Goal: Task Accomplishment & Management: Complete application form

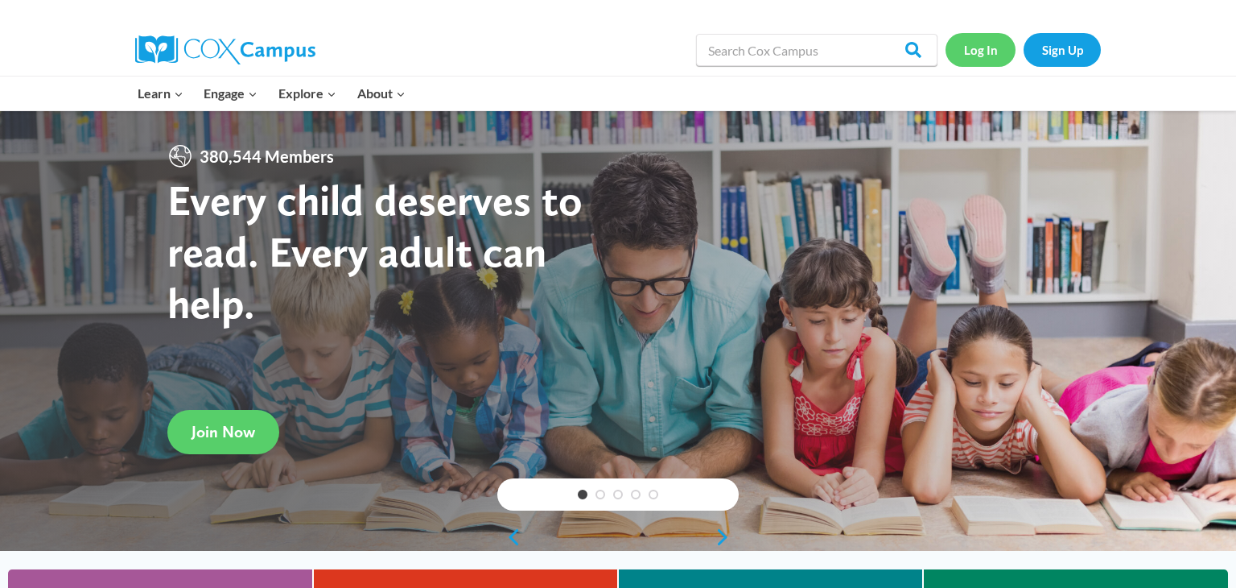
click at [990, 50] on link "Log In" at bounding box center [981, 49] width 70 height 33
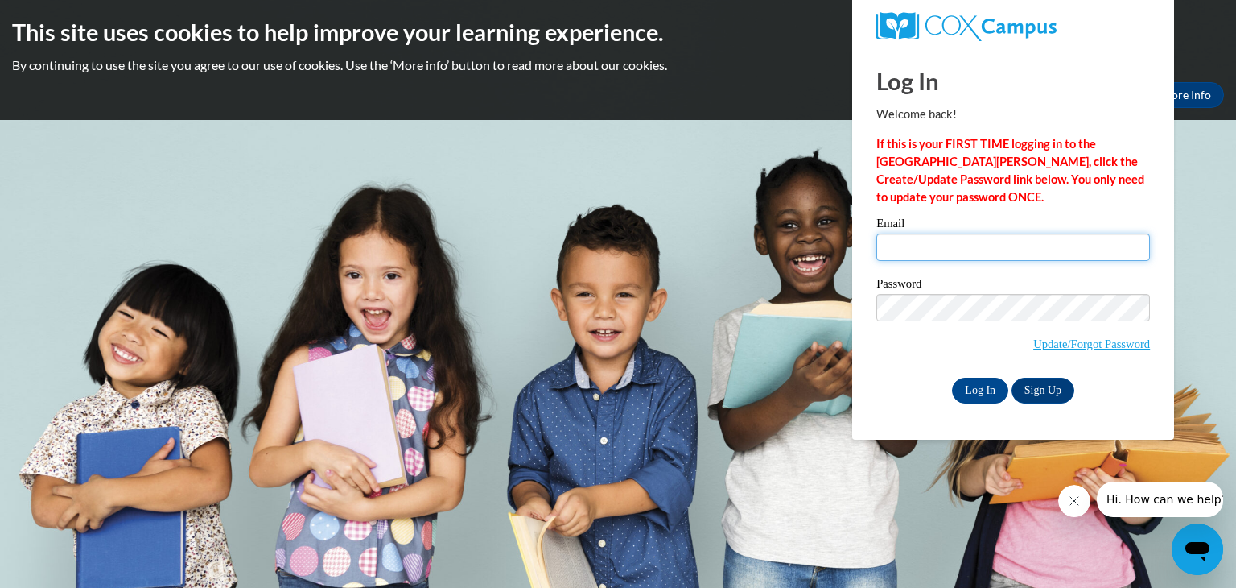
click at [897, 253] on input "Email" at bounding box center [1014, 246] width 274 height 27
type input "cherylhayes6@yahoo.com"
click at [980, 390] on input "Log In" at bounding box center [980, 390] width 56 height 26
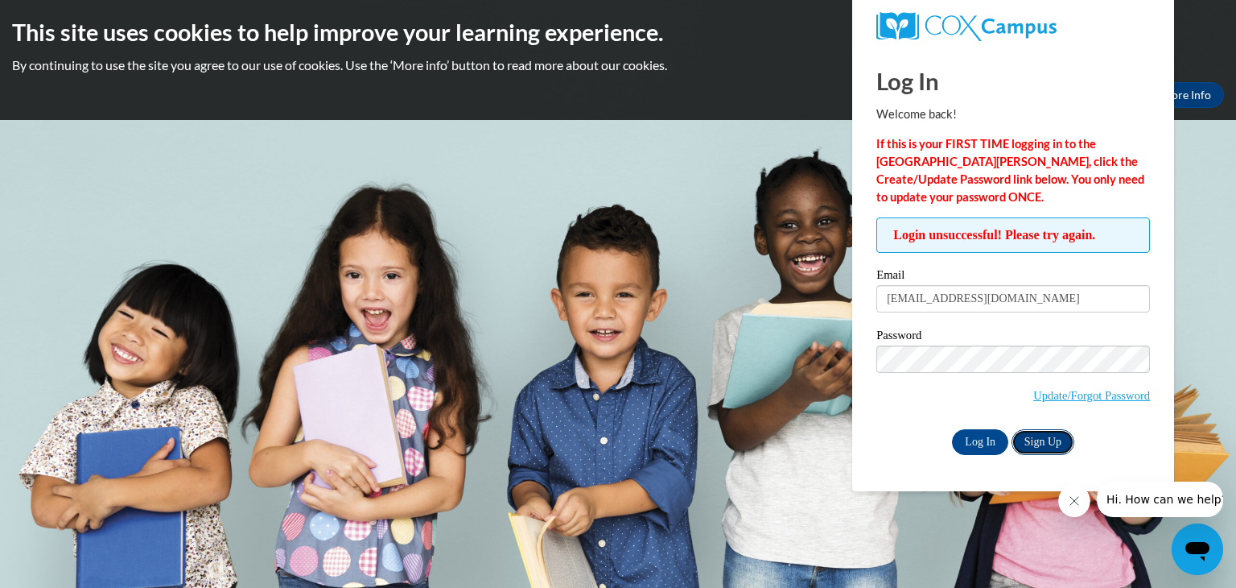
click at [1046, 440] on link "Sign Up" at bounding box center [1043, 442] width 63 height 26
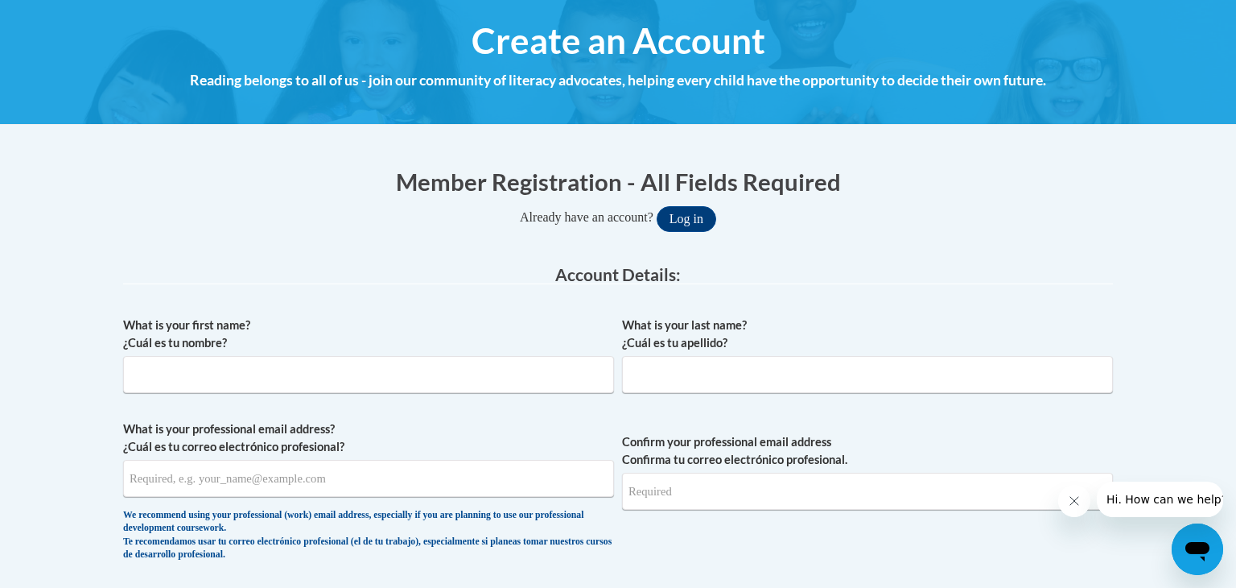
scroll to position [180, 0]
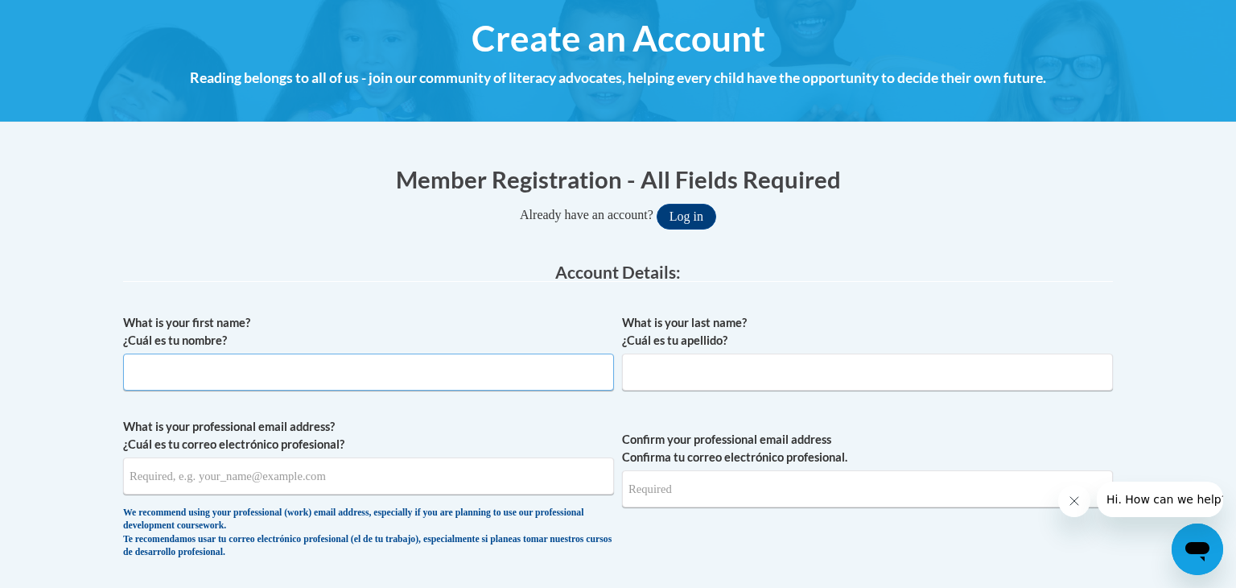
click at [268, 370] on input "What is your first name? ¿Cuál es tu nombre?" at bounding box center [368, 371] width 491 height 37
type input "[PERSON_NAME]"
click at [729, 377] on input "What is your last name? ¿Cuál es tu apellido?" at bounding box center [867, 371] width 491 height 37
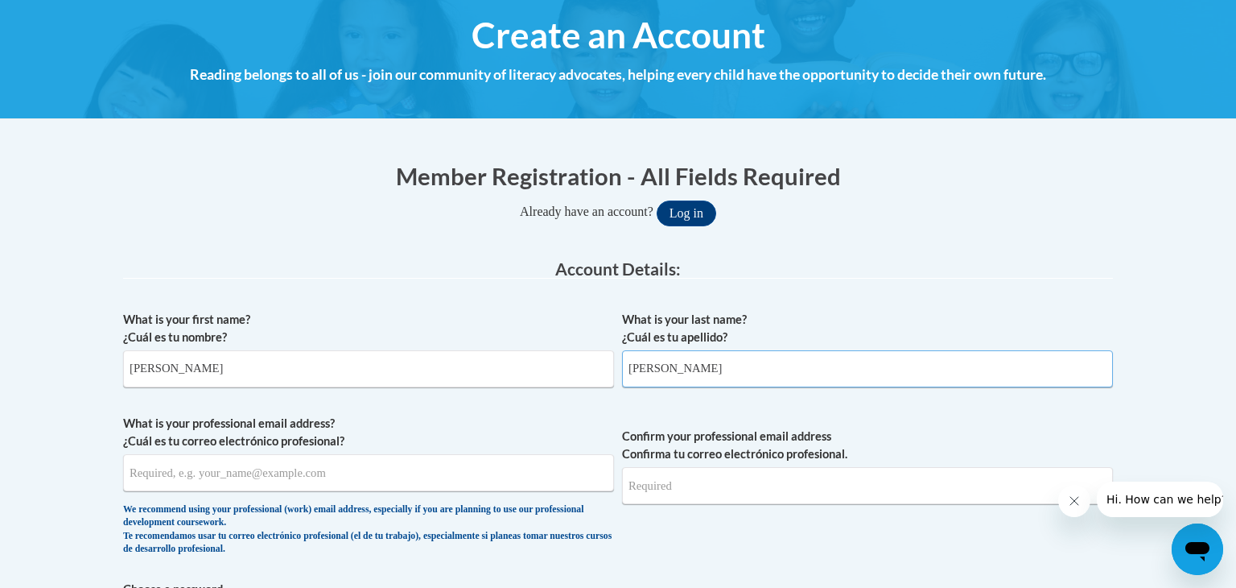
type input "[PERSON_NAME]"
click at [338, 474] on input "What is your professional email address? ¿Cuál es tu correo electrónico profesi…" at bounding box center [368, 472] width 491 height 37
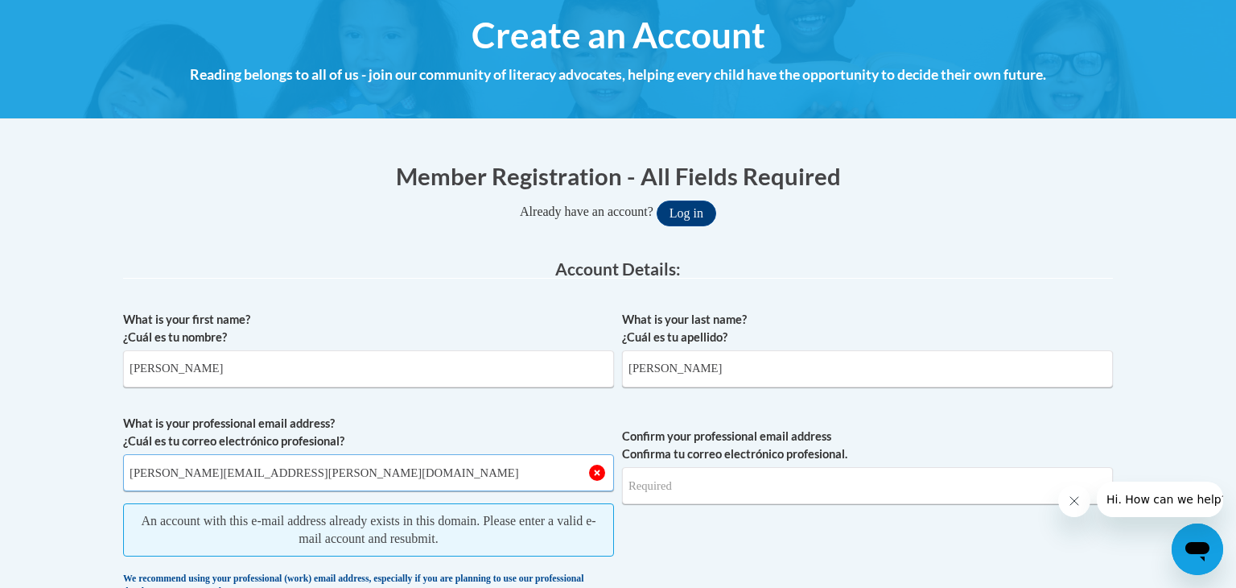
type input "[PERSON_NAME][EMAIL_ADDRESS][PERSON_NAME][DOMAIN_NAME]"
click at [672, 496] on input "Confirm your professional email address Confirma tu correo electrónico profesio…" at bounding box center [867, 485] width 491 height 37
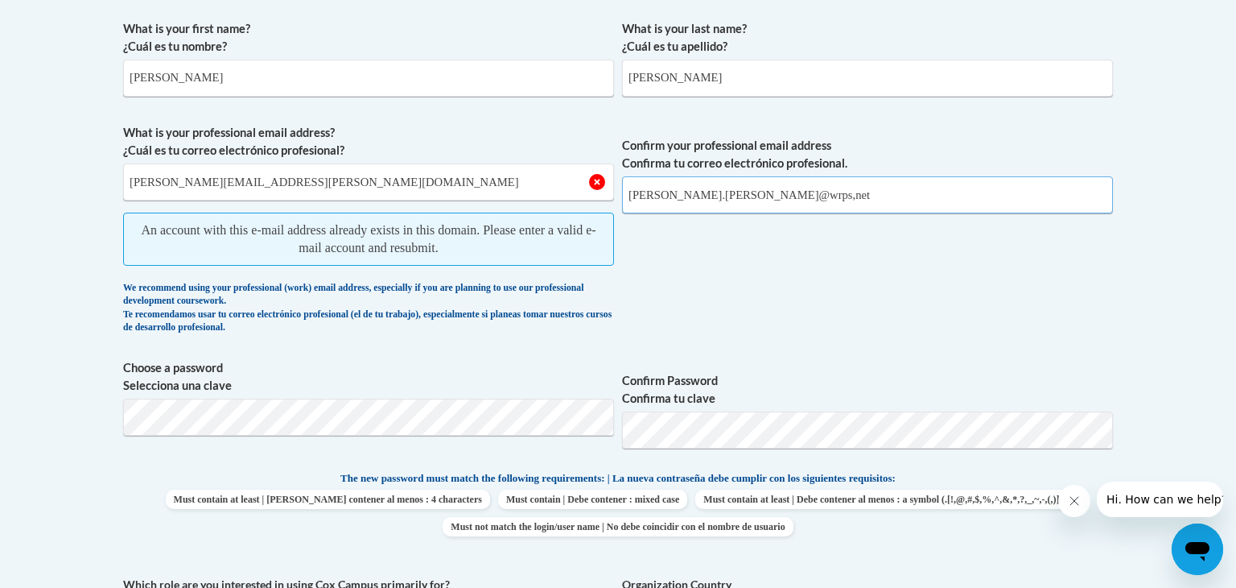
scroll to position [475, 0]
type input "[PERSON_NAME].[PERSON_NAME]@wrps,net"
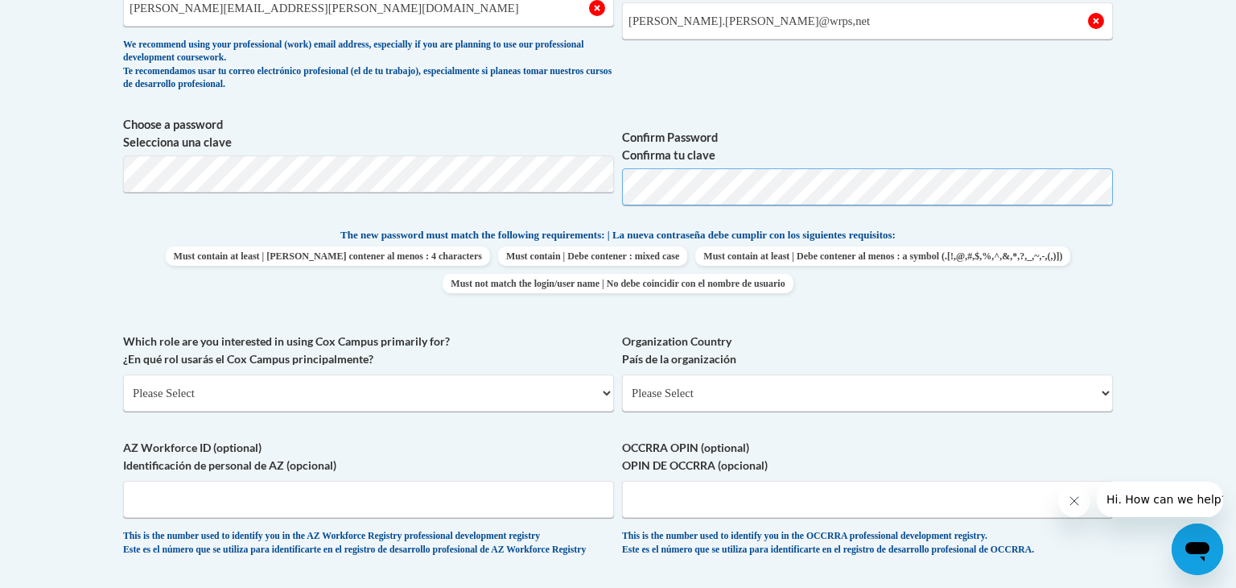
scroll to position [657, 0]
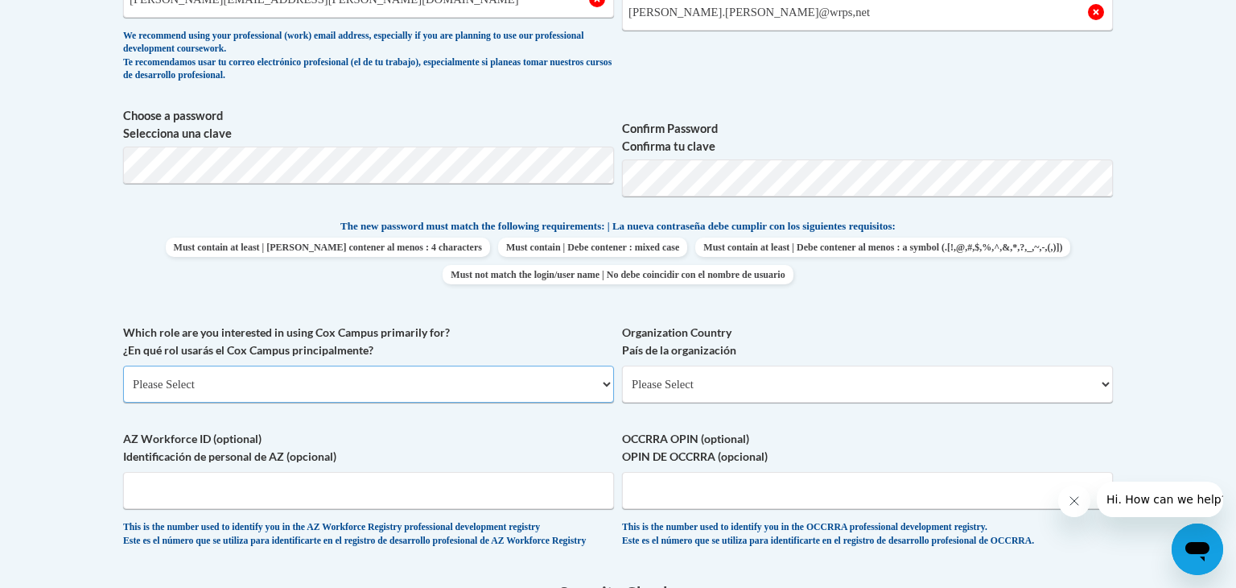
click at [609, 385] on select "Please Select College/University | Colegio/Universidad Community/Nonprofit Part…" at bounding box center [368, 383] width 491 height 37
select select "fbf2d438-af2f-41f8-98f1-81c410e29de3"
click at [123, 365] on select "Please Select College/University | Colegio/Universidad Community/Nonprofit Part…" at bounding box center [368, 383] width 491 height 37
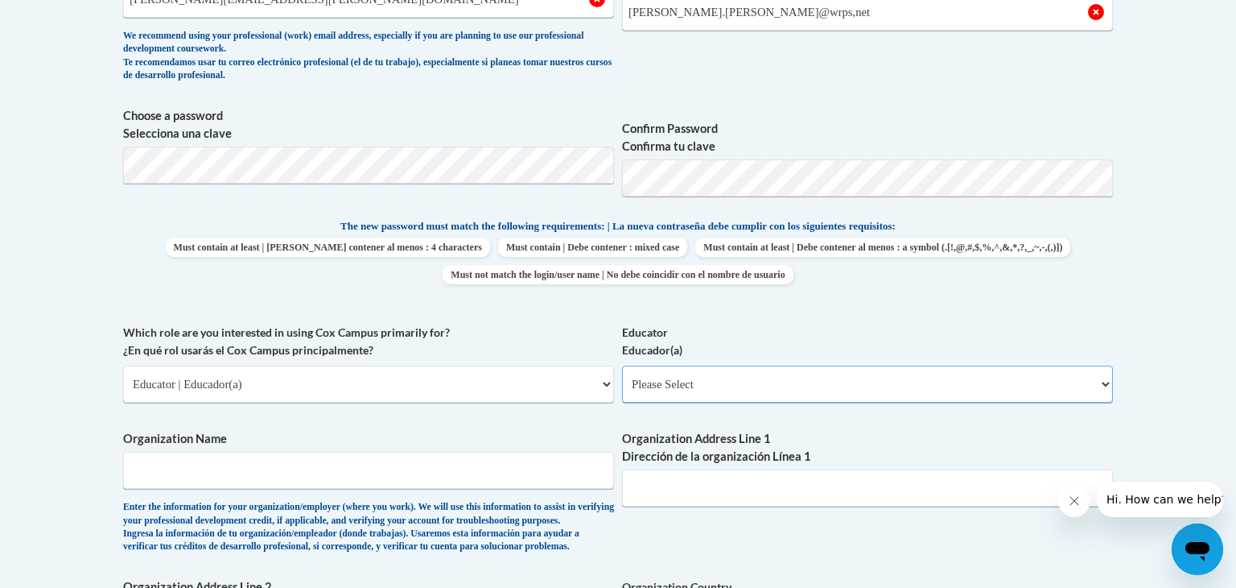
click at [1107, 383] on select "Please Select Early Learning/Daycare Teacher/Family Home Care Provider | Maestr…" at bounding box center [867, 383] width 491 height 37
select select "8e40623d-54d0-45cd-9f92-5df65cd3f8cf"
click at [622, 365] on select "Please Select Early Learning/Daycare Teacher/Family Home Care Provider | Maestr…" at bounding box center [867, 383] width 491 height 37
click at [306, 470] on input "Organization Name" at bounding box center [368, 470] width 491 height 37
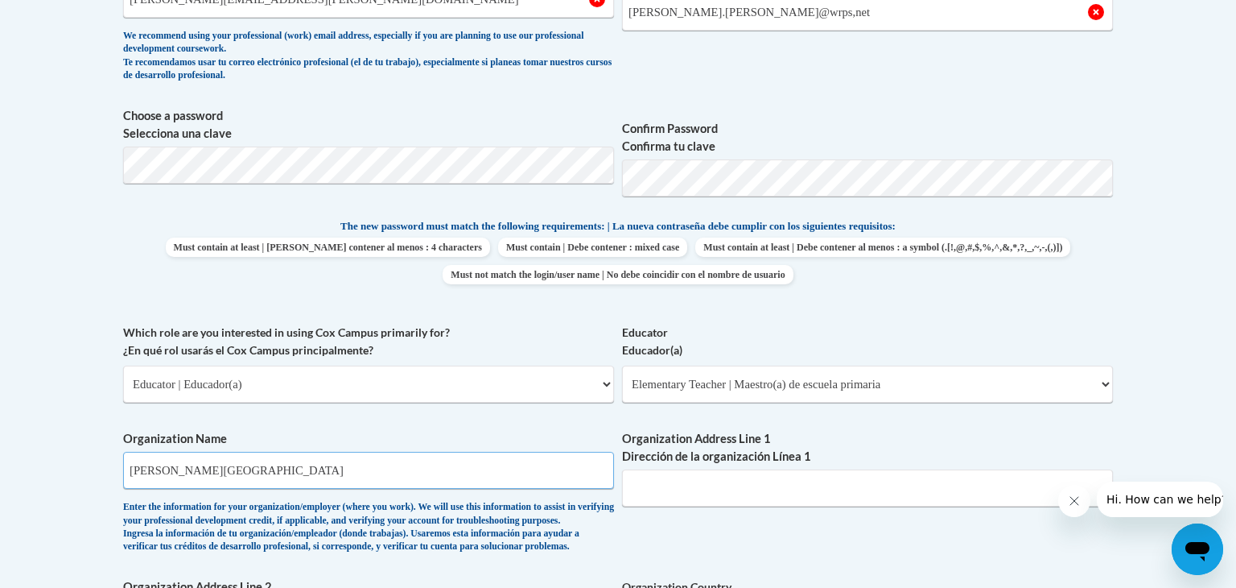
type input "Howe Elementary"
click at [699, 492] on input "Organization Address Line 1 Dirección de la organización Línea 1" at bounding box center [867, 487] width 491 height 37
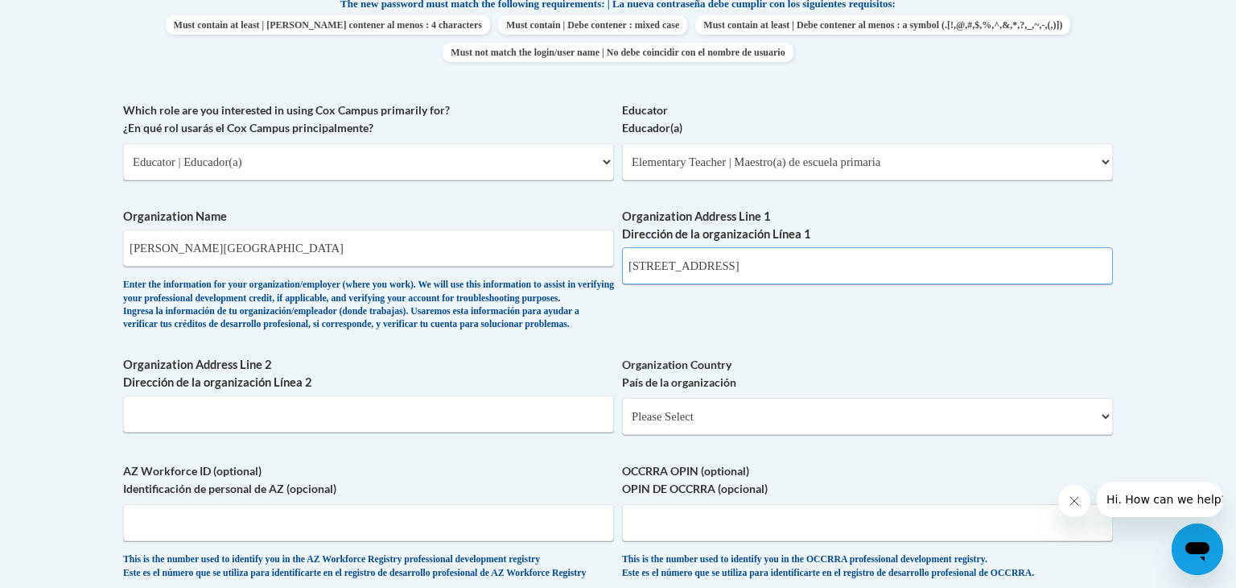
scroll to position [882, 0]
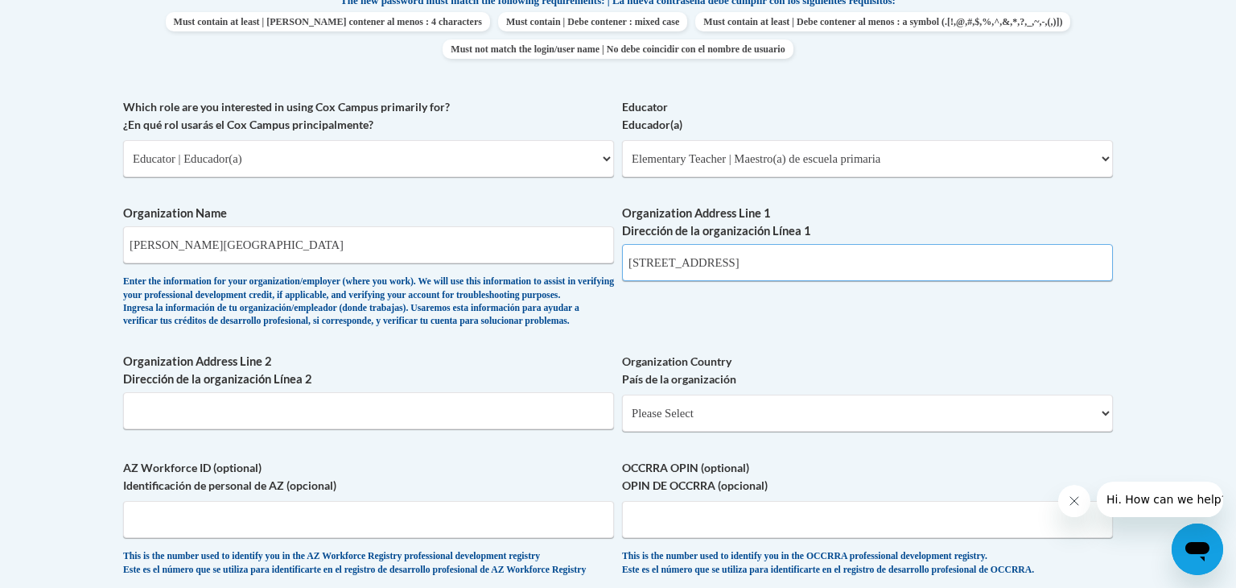
type input "221 8Th Street North"
click at [1108, 431] on select "Please Select United States | Estados Unidos Outside of the United States | Fue…" at bounding box center [867, 412] width 491 height 37
select select "ad49bcad-a171-4b2e-b99c-48b446064914"
click at [622, 419] on select "Please Select United States | Estados Unidos Outside of the United States | Fue…" at bounding box center [867, 412] width 491 height 37
select select
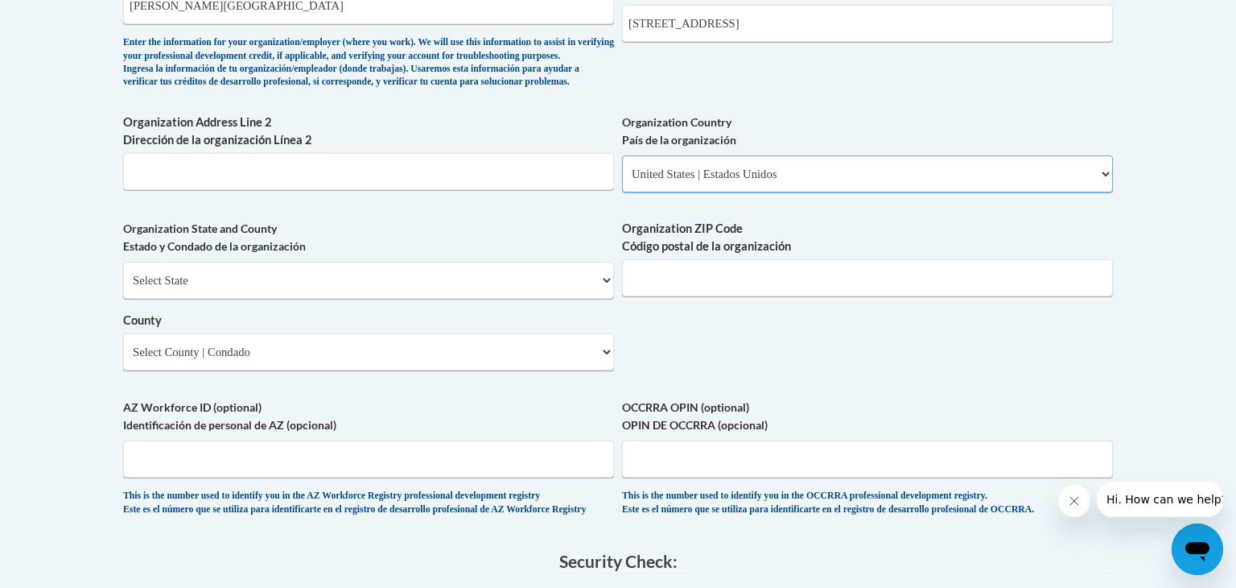
scroll to position [1127, 0]
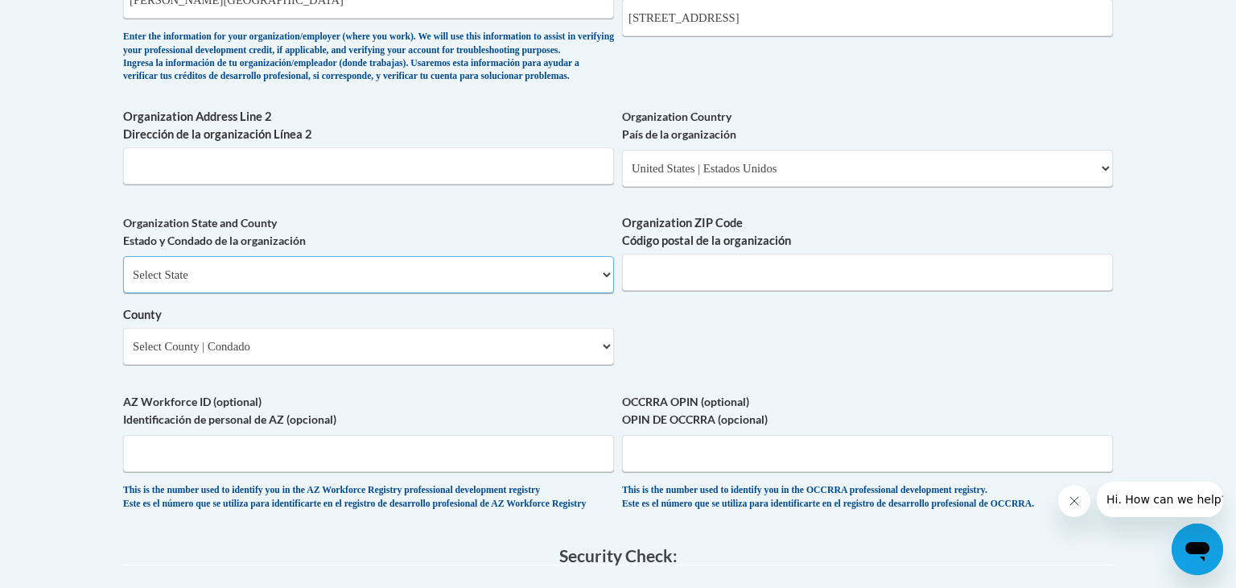
click at [608, 293] on select "Select State Alabama Alaska Arizona Arkansas California Colorado Connecticut De…" at bounding box center [368, 274] width 491 height 37
select select "[US_STATE]"
click at [123, 282] on select "Select State Alabama Alaska Arizona Arkansas California Colorado Connecticut De…" at bounding box center [368, 274] width 491 height 37
click at [607, 365] on select "Select County Adams Ashland Barron Bayfield Brown Buffalo Burnett Calumet Chipp…" at bounding box center [368, 346] width 491 height 37
click at [445, 364] on select "Select County Adams Ashland Barron Bayfield Brown Buffalo Burnett Calumet Chipp…" at bounding box center [368, 346] width 491 height 37
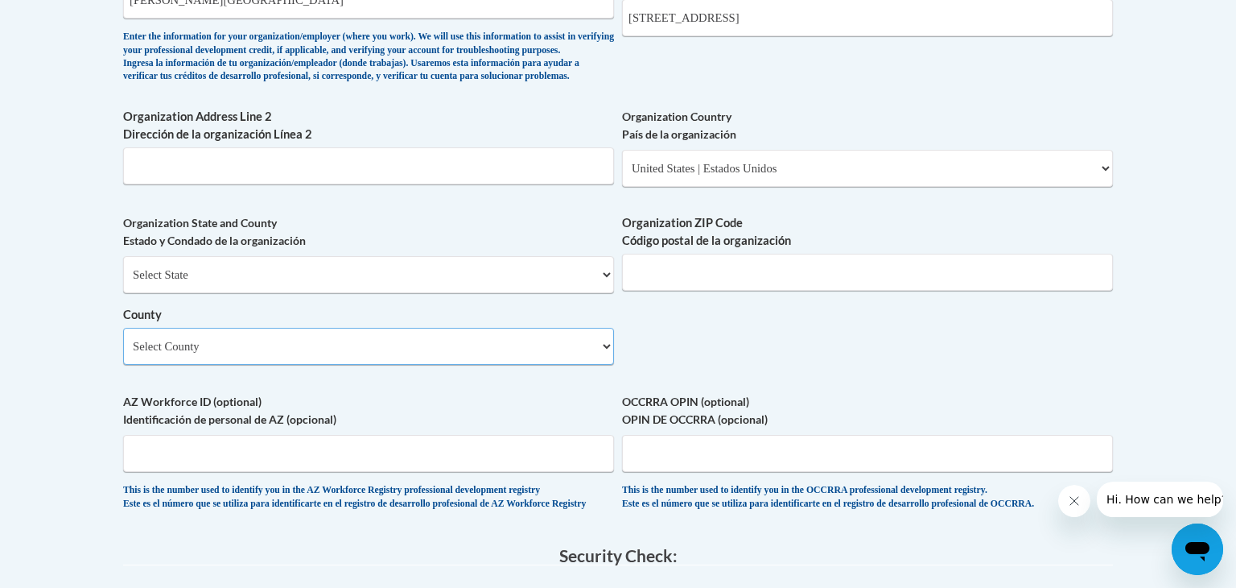
click at [606, 365] on select "Select County Adams Ashland Barron Bayfield Brown Buffalo Burnett Calumet Chipp…" at bounding box center [368, 346] width 491 height 37
select select "Wood"
click at [123, 353] on select "Select County Adams Ashland Barron Bayfield Brown Buffalo Burnett Calumet Chipp…" at bounding box center [368, 346] width 491 height 37
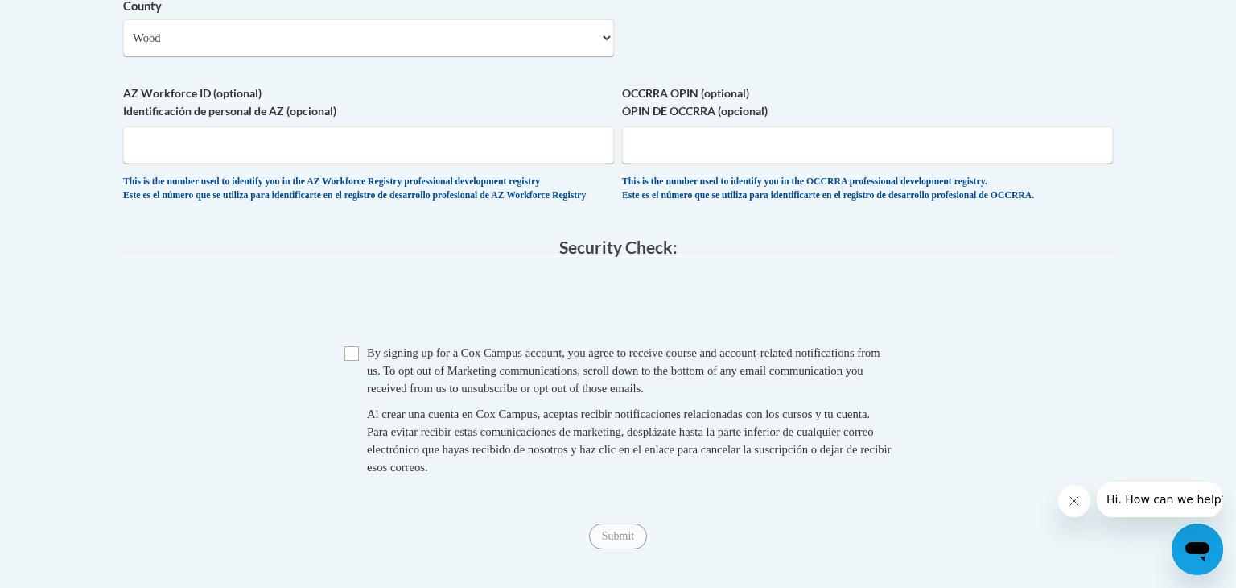
scroll to position [1436, 0]
click at [352, 360] on input "Checkbox" at bounding box center [351, 352] width 14 height 14
checkbox input "true"
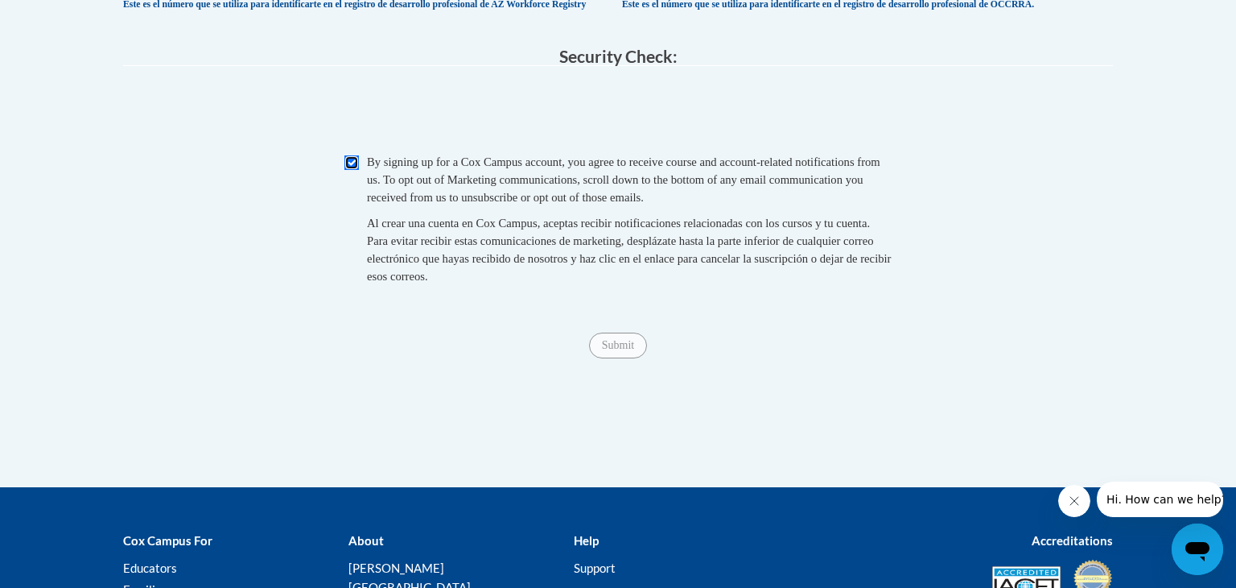
scroll to position [1627, 0]
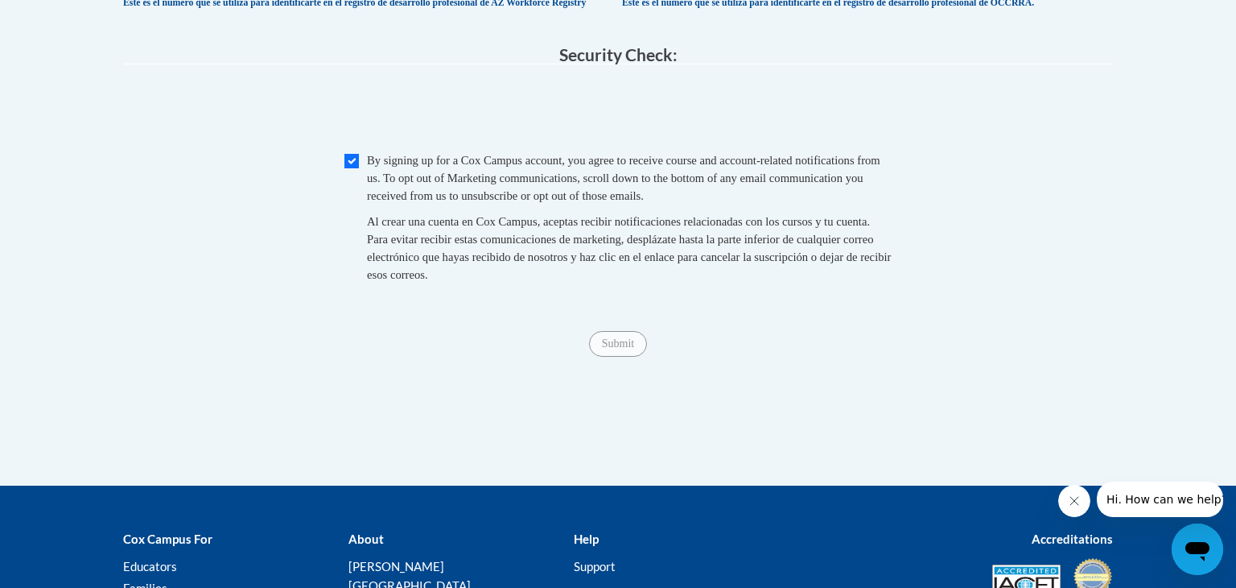
click at [620, 349] on span "Submit" at bounding box center [618, 342] width 58 height 13
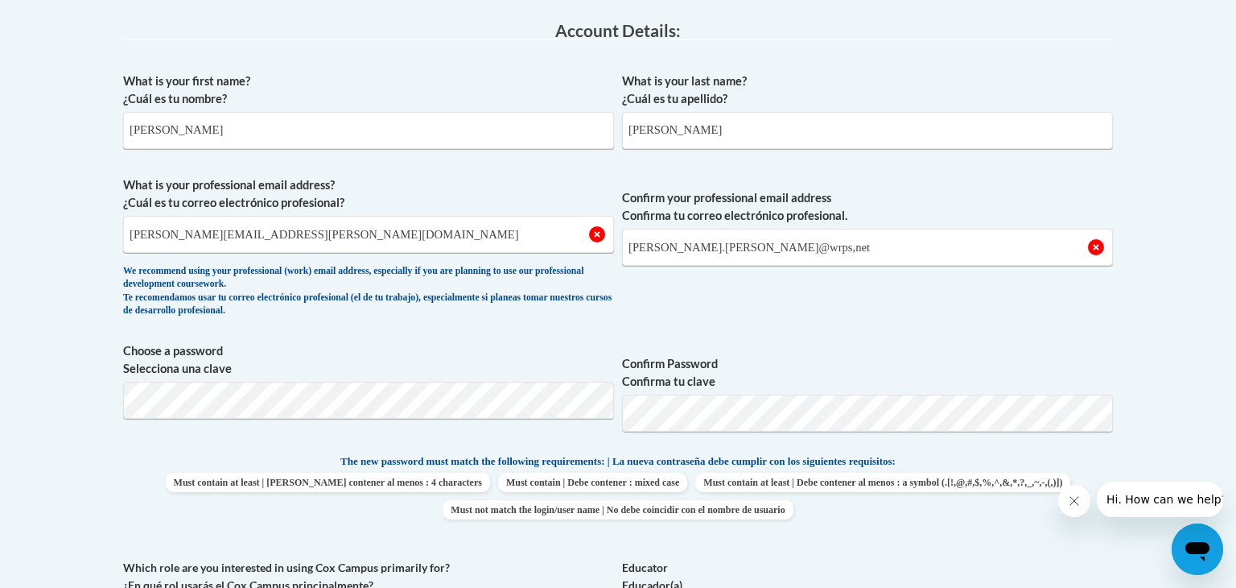
scroll to position [416, 0]
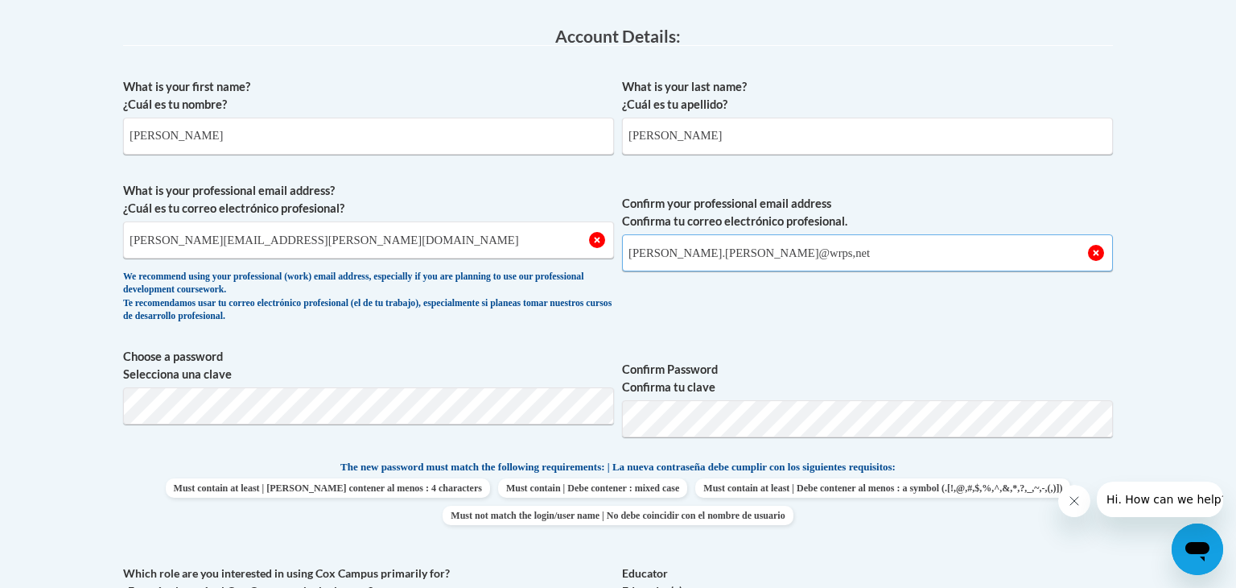
click at [733, 255] on input "cheryl.hayes@wrps,net" at bounding box center [867, 252] width 491 height 37
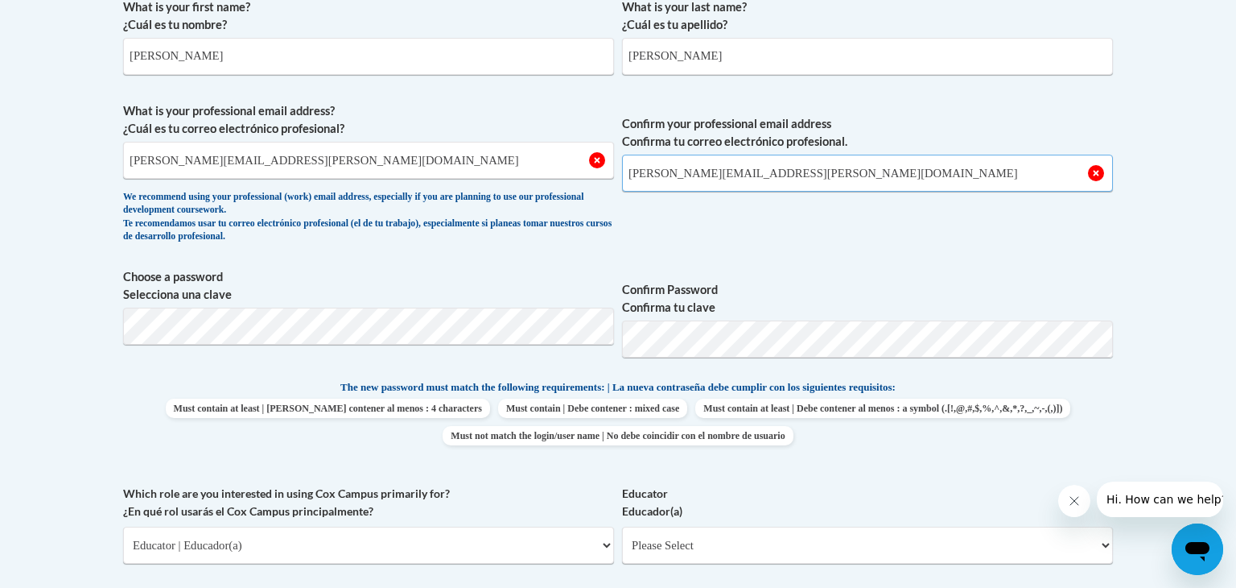
scroll to position [404, 0]
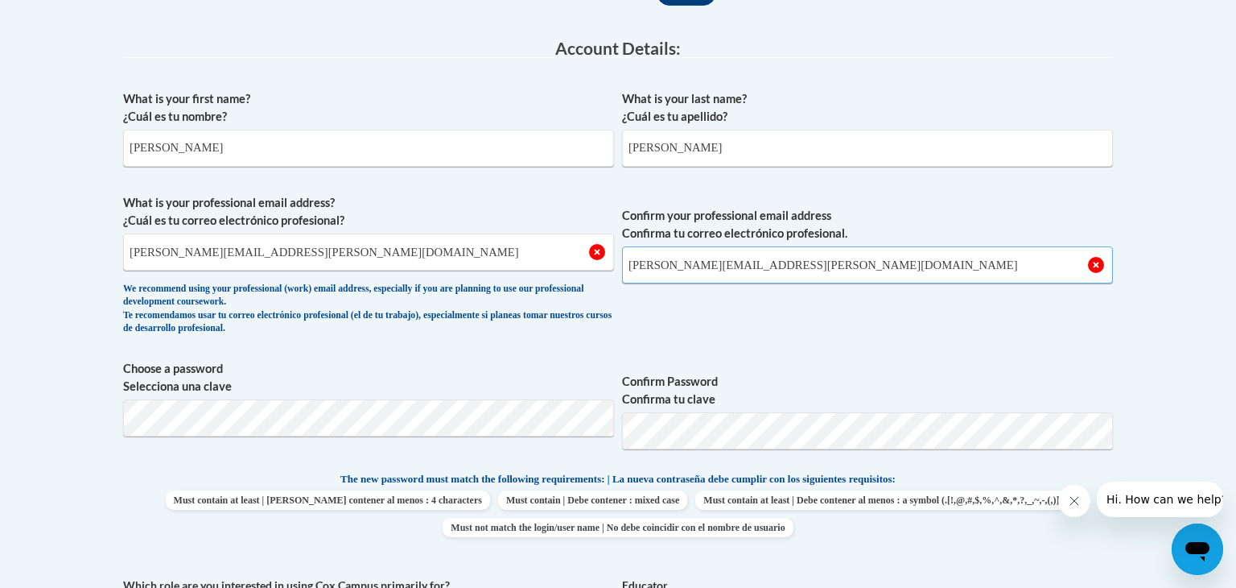
click at [749, 269] on input "cheryl.hayes@wrps.net" at bounding box center [867, 264] width 491 height 37
type input "c"
type input "cheryl.hayes@wrps.net"
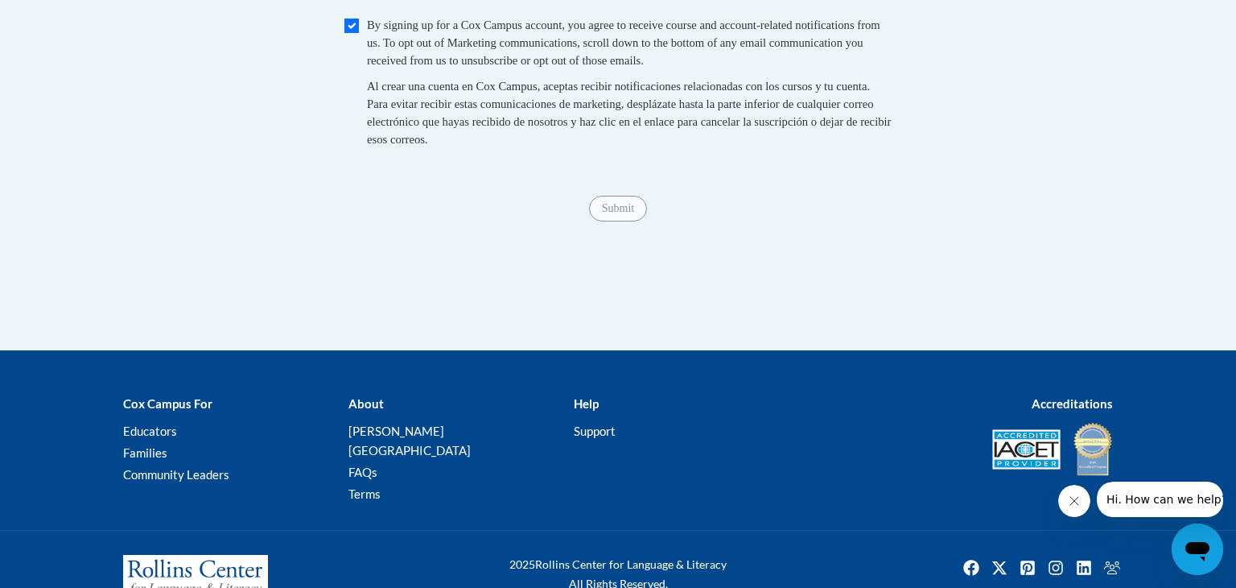
scroll to position [1774, 0]
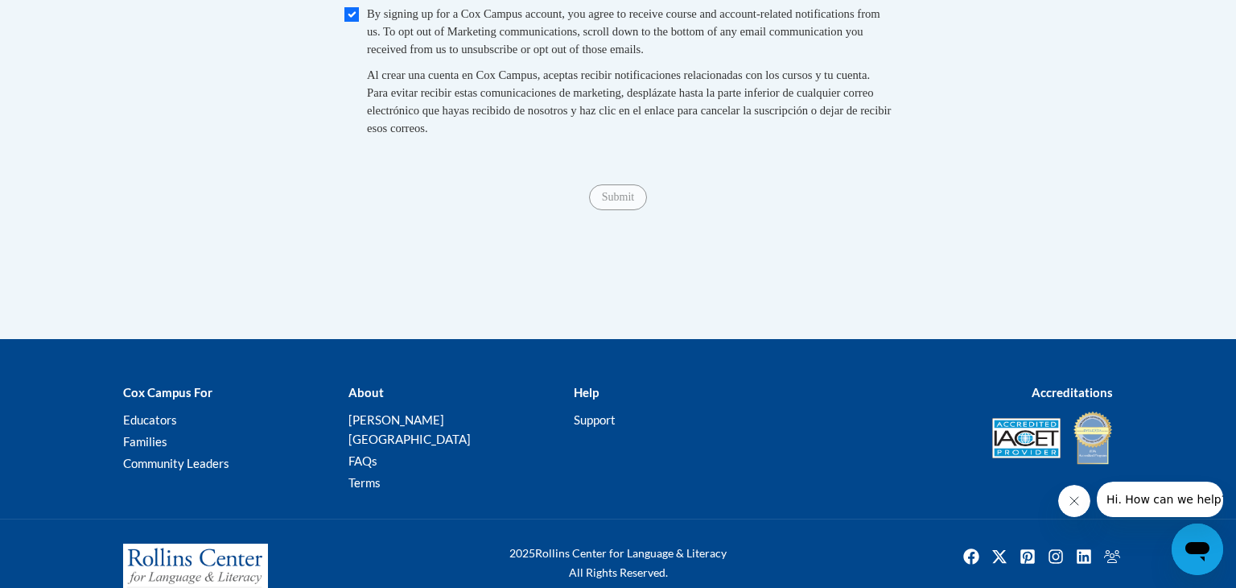
click at [607, 210] on div "Submit Submit" at bounding box center [618, 197] width 990 height 26
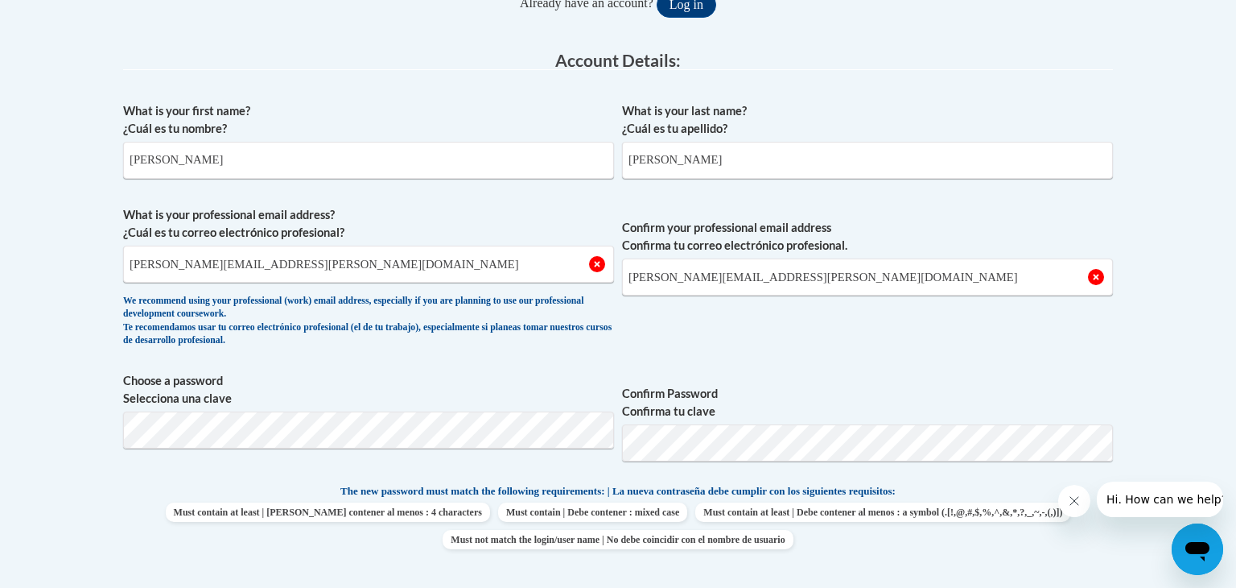
scroll to position [0, 0]
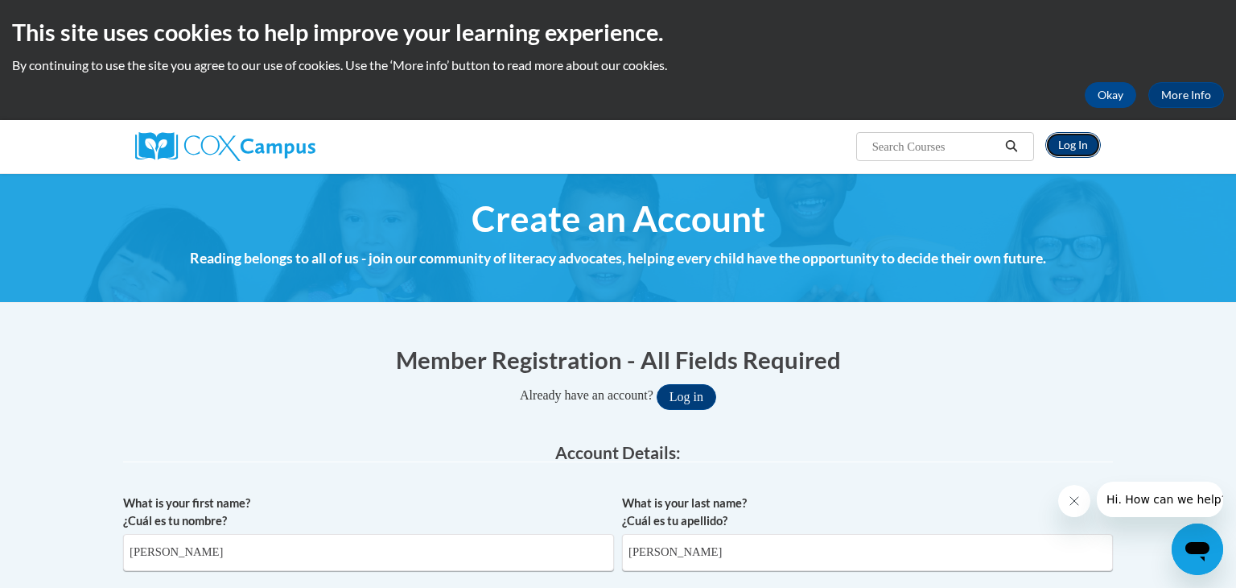
click at [1066, 147] on link "Log In" at bounding box center [1074, 145] width 56 height 26
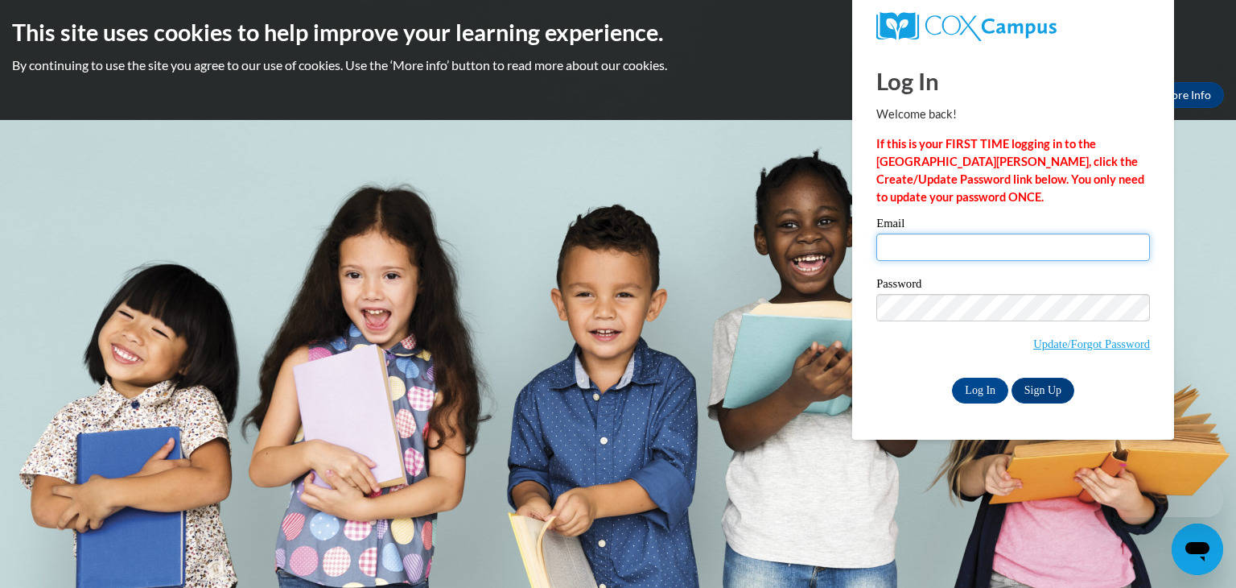
click at [928, 244] on input "Email" at bounding box center [1014, 246] width 274 height 27
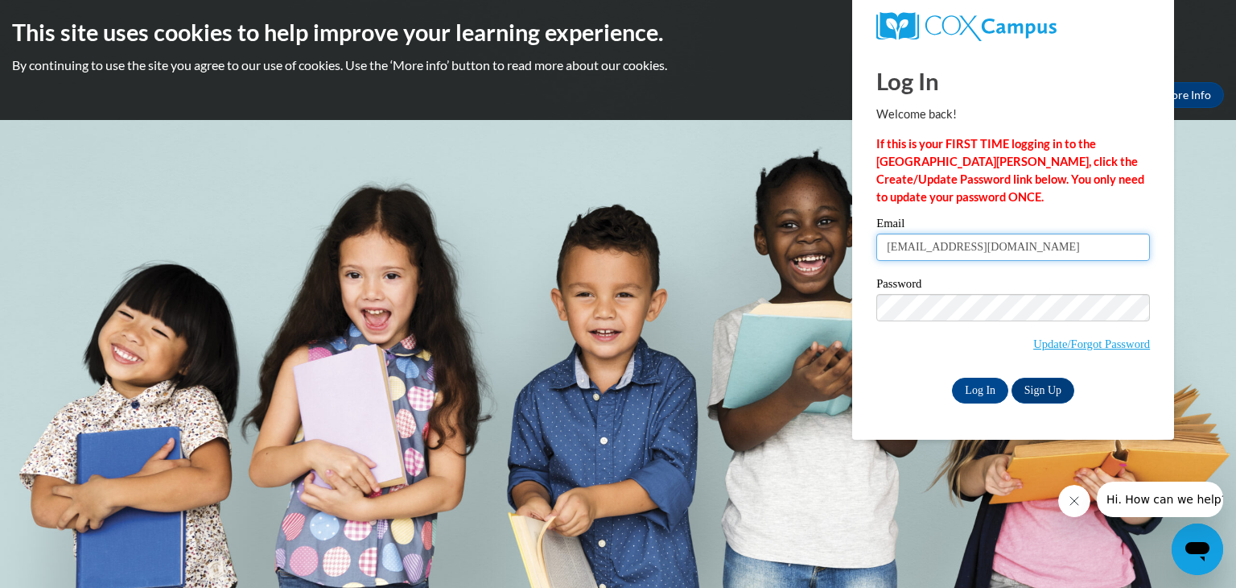
type input "cherylhayes6@yahoo.com"
click at [980, 393] on input "Log In" at bounding box center [980, 390] width 56 height 26
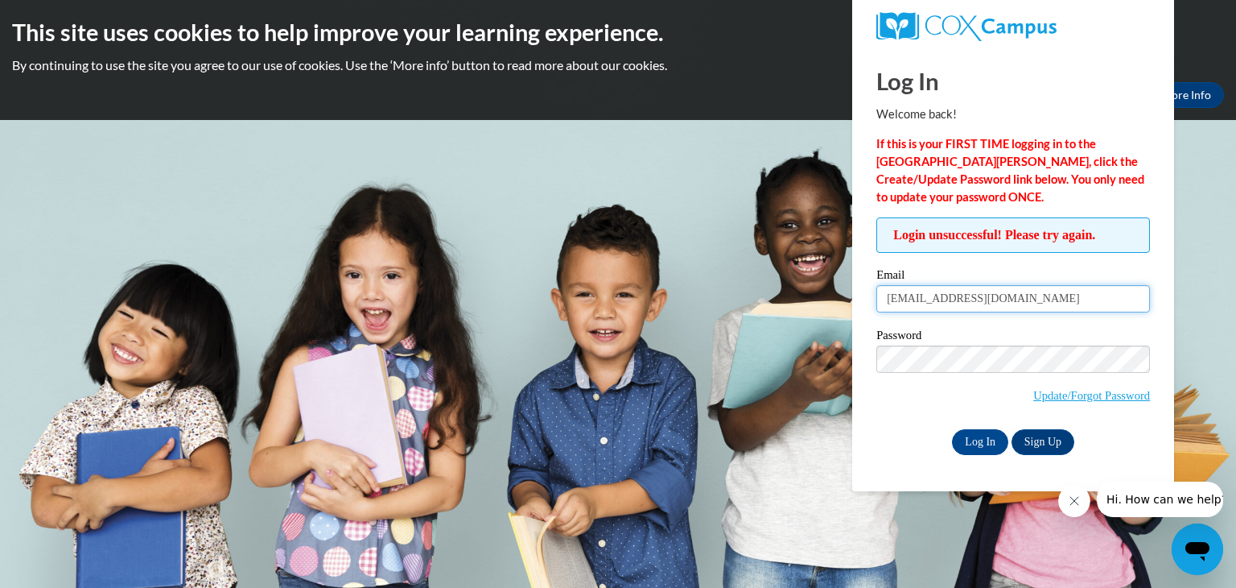
click at [1037, 300] on input "[EMAIL_ADDRESS][DOMAIN_NAME]" at bounding box center [1014, 298] width 274 height 27
type input "c"
type input "hayescheryl6@gmail.com"
click at [1051, 436] on link "Sign Up" at bounding box center [1043, 442] width 63 height 26
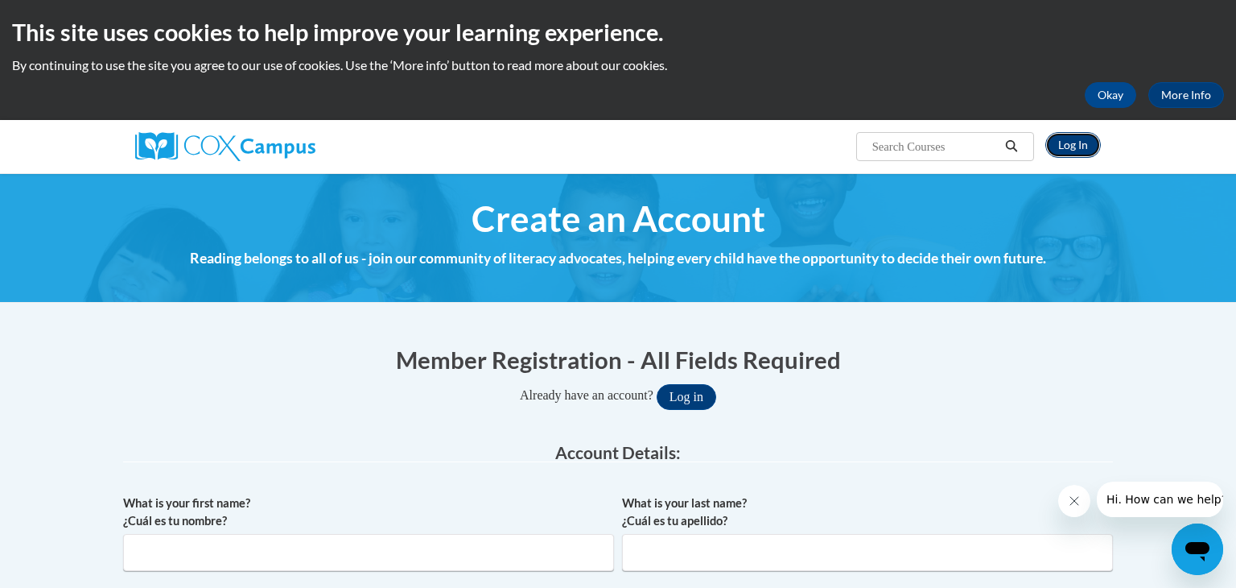
click at [1074, 152] on link "Log In" at bounding box center [1074, 145] width 56 height 26
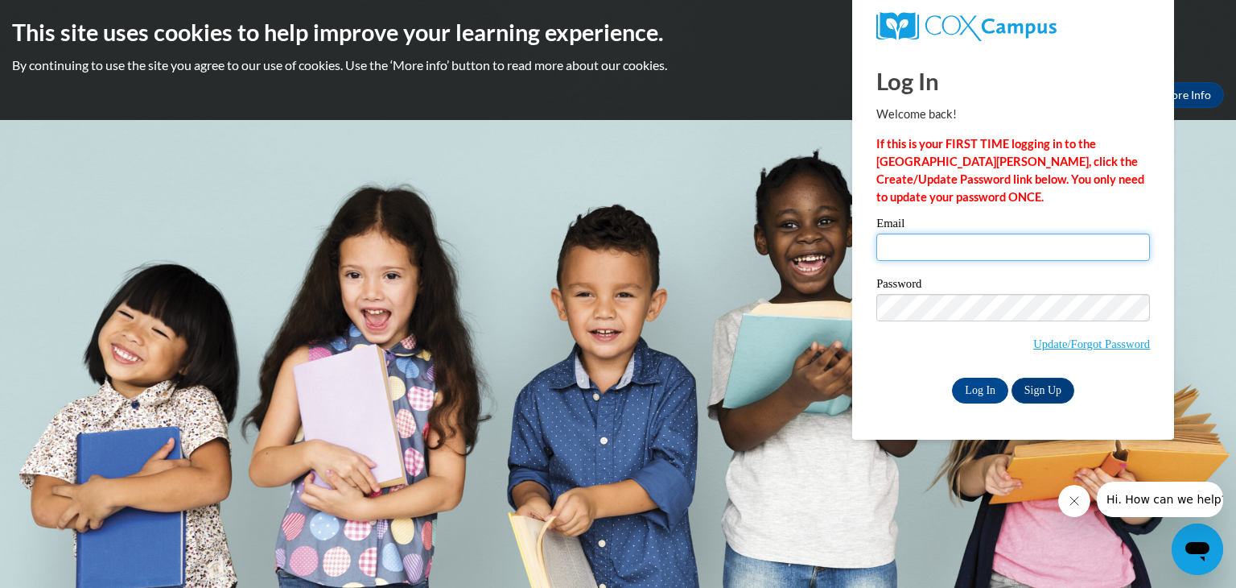
click at [905, 254] on input "Email" at bounding box center [1014, 246] width 274 height 27
type input "[EMAIL_ADDRESS][DOMAIN_NAME]"
click at [984, 390] on input "Log In" at bounding box center [980, 390] width 56 height 26
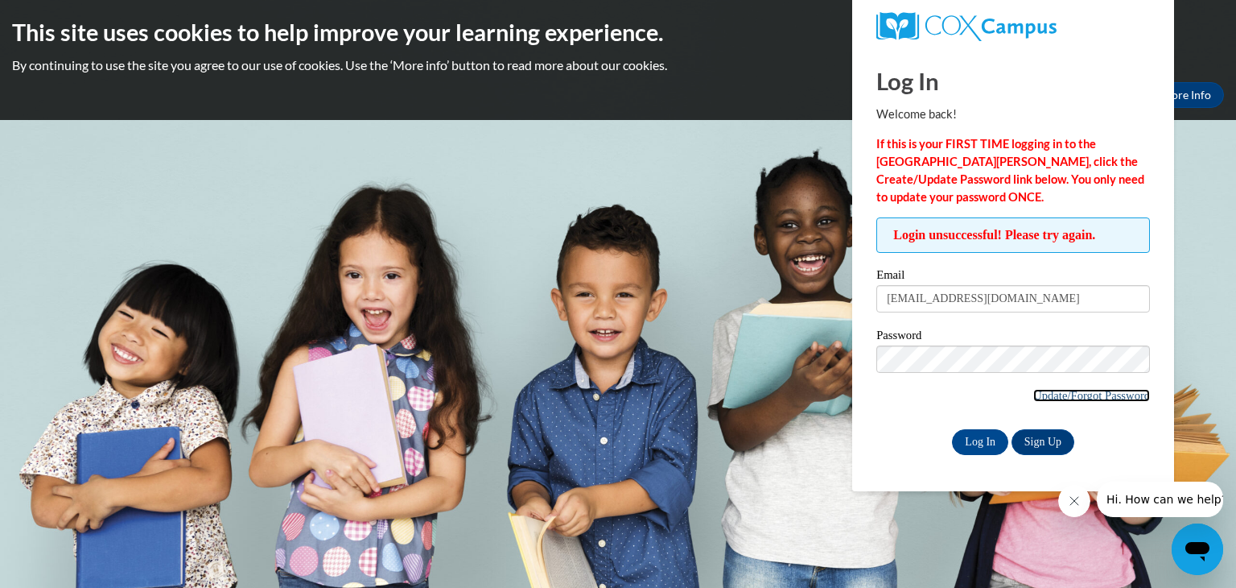
click at [1095, 398] on link "Update/Forgot Password" at bounding box center [1091, 395] width 117 height 13
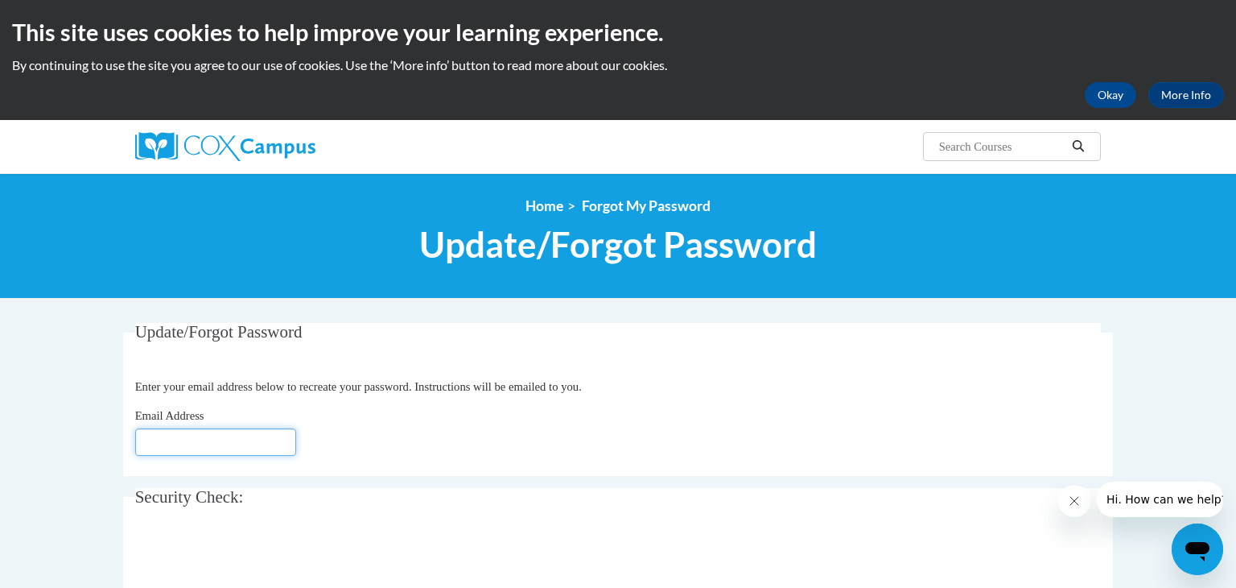
click at [244, 439] on input "Email Address" at bounding box center [215, 441] width 161 height 27
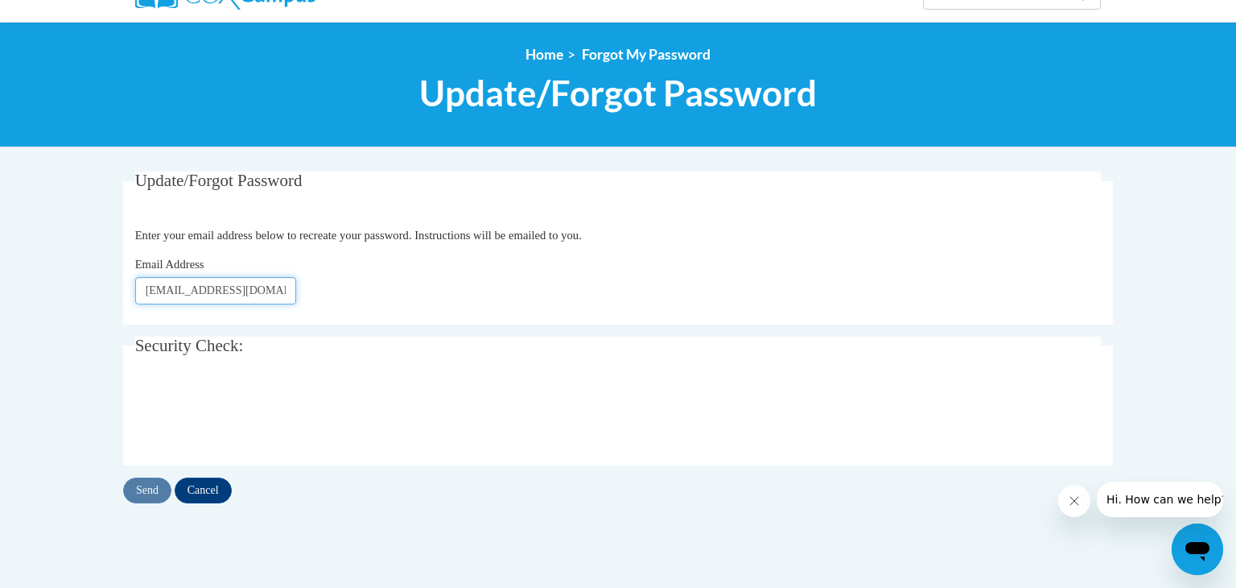
scroll to position [154, 0]
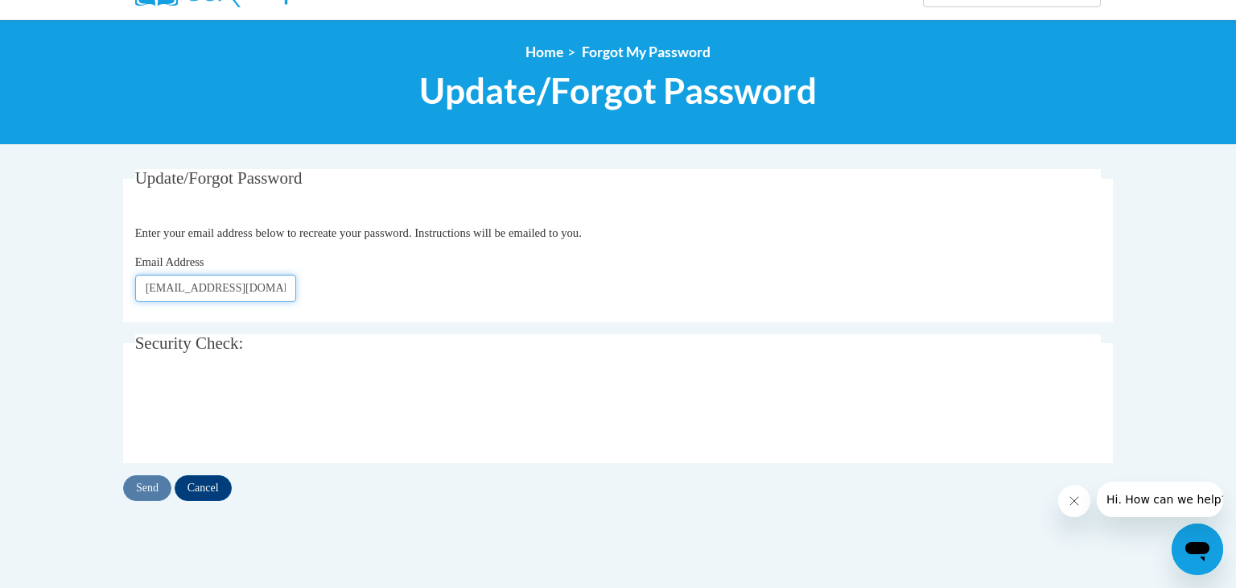
type input "cherylhayes6@yahoo.com"
click at [146, 493] on input "Send" at bounding box center [147, 488] width 48 height 26
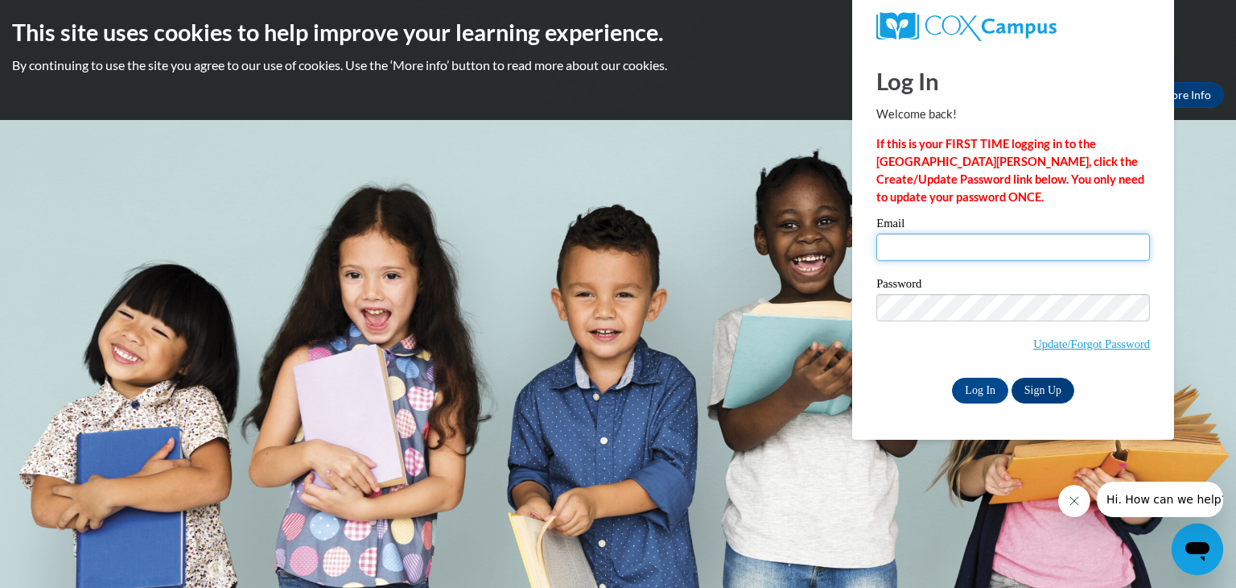
click at [926, 252] on input "Email" at bounding box center [1014, 246] width 274 height 27
type input "cherylhayes6@yahoo.com"
click at [982, 389] on input "Log In" at bounding box center [980, 390] width 56 height 26
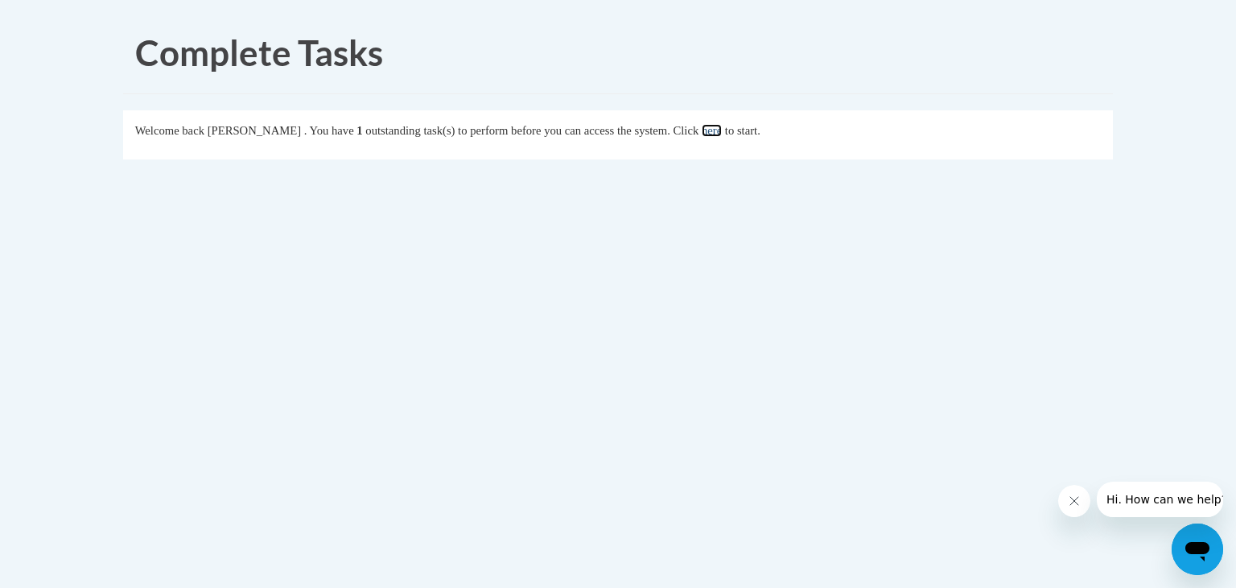
click at [722, 132] on link "here" at bounding box center [712, 130] width 20 height 13
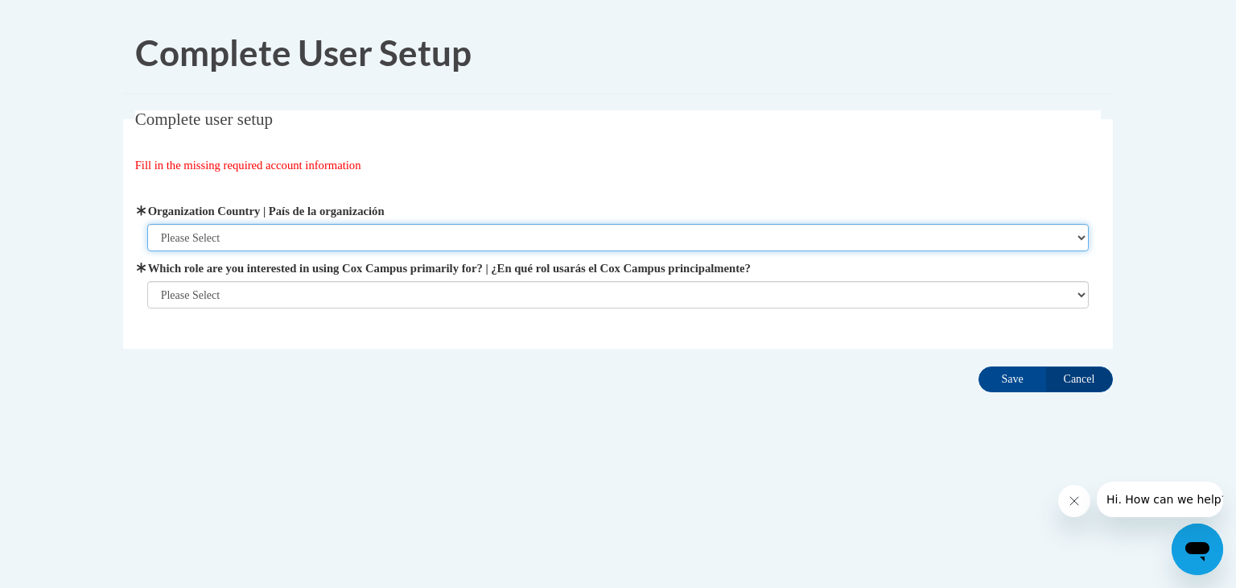
click at [1084, 241] on select "Please Select United States | Estados Unidos Outside of the United States | Fue…" at bounding box center [618, 237] width 943 height 27
select select "ad49bcad-a171-4b2e-b99c-48b446064914"
click at [147, 224] on select "Please Select United States | Estados Unidos Outside of the United States | Fue…" at bounding box center [618, 237] width 943 height 27
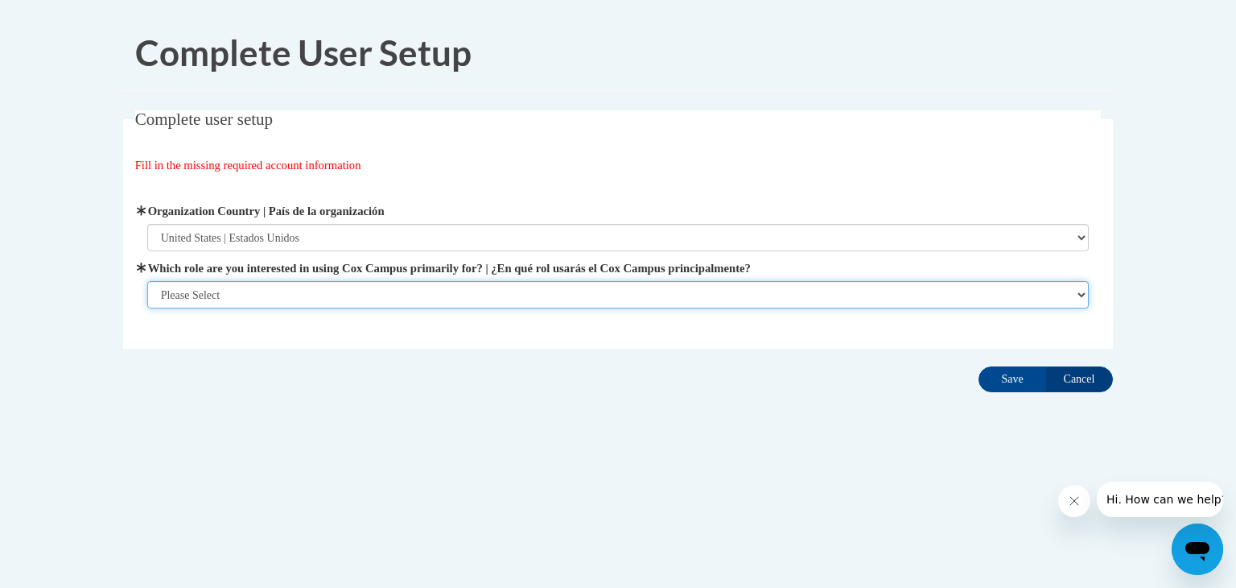
click at [1081, 295] on select "Please Select College/University | Colegio/Universidad Community/Nonprofit Part…" at bounding box center [618, 294] width 943 height 27
select select "fbf2d438-af2f-41f8-98f1-81c410e29de3"
click at [147, 308] on select "Please Select College/University | Colegio/Universidad Community/Nonprofit Part…" at bounding box center [618, 294] width 943 height 27
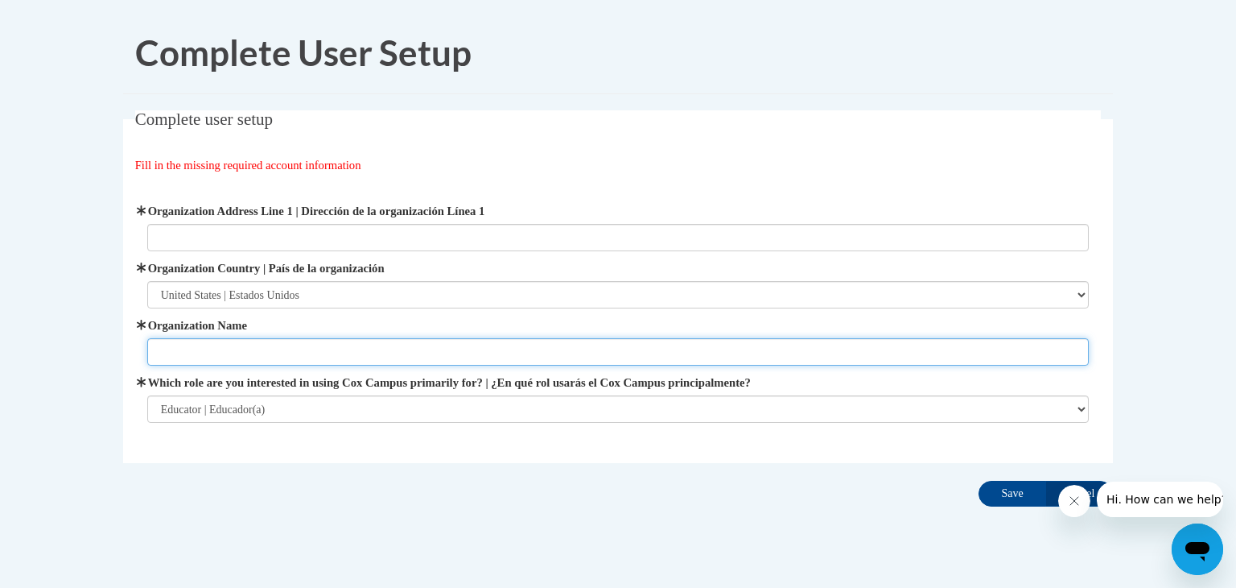
click at [210, 348] on input "Organization Name" at bounding box center [618, 351] width 943 height 27
type input "Wisconsin Rapids Public Schools"
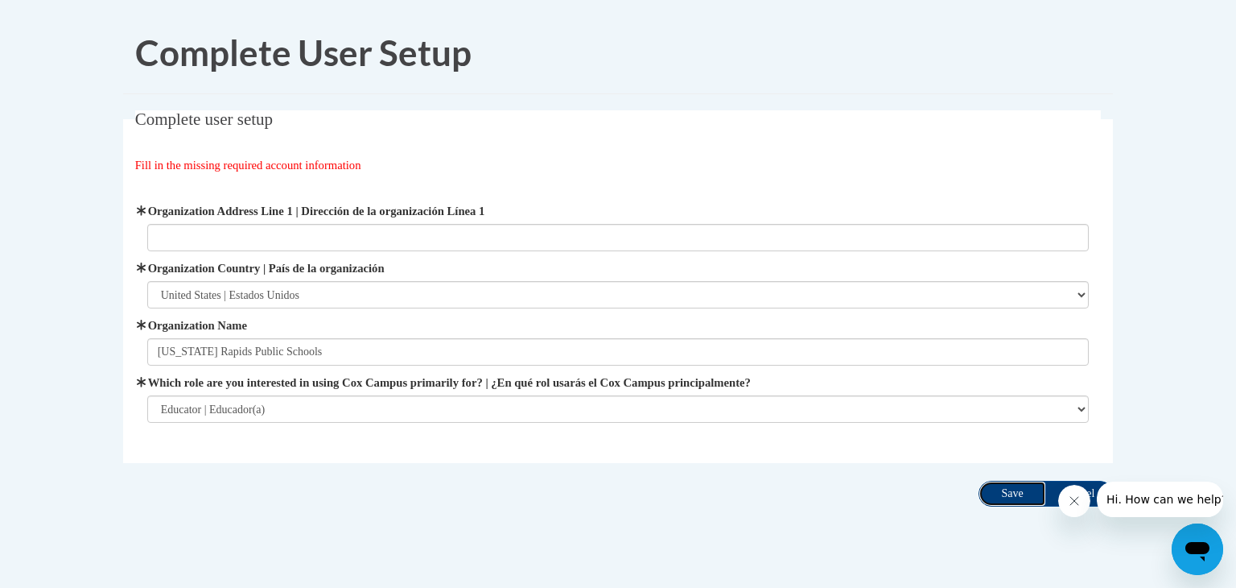
click at [1020, 492] on input "Save" at bounding box center [1013, 494] width 68 height 26
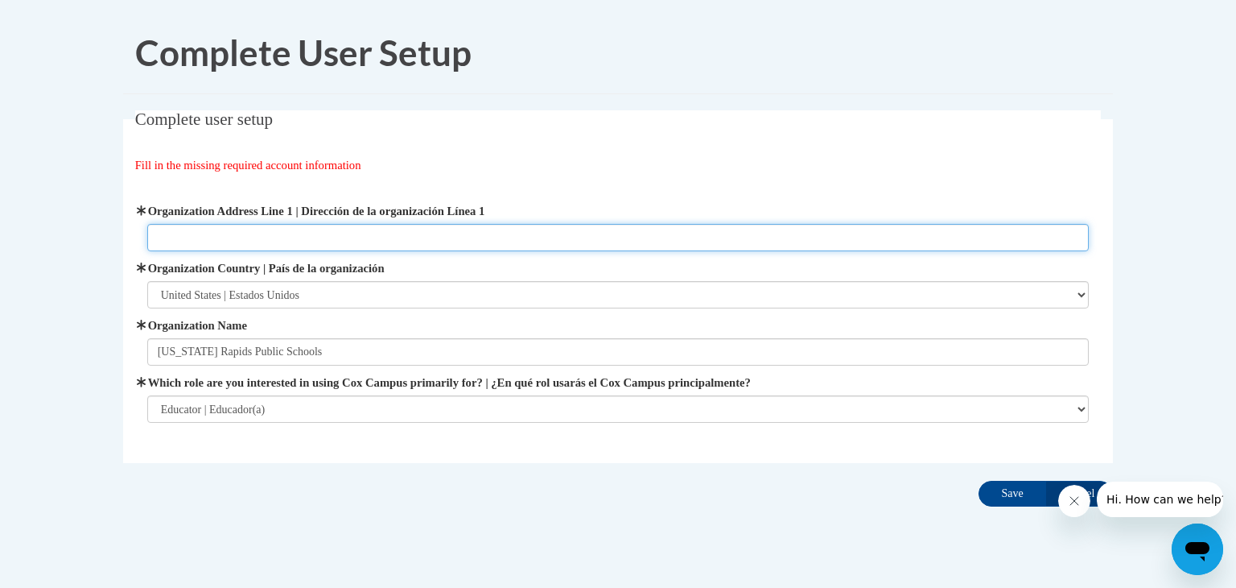
click at [218, 241] on input "Organization Address Line 1 | Dirección de la organización Línea 1" at bounding box center [618, 237] width 943 height 27
type input "221 8th Street North"
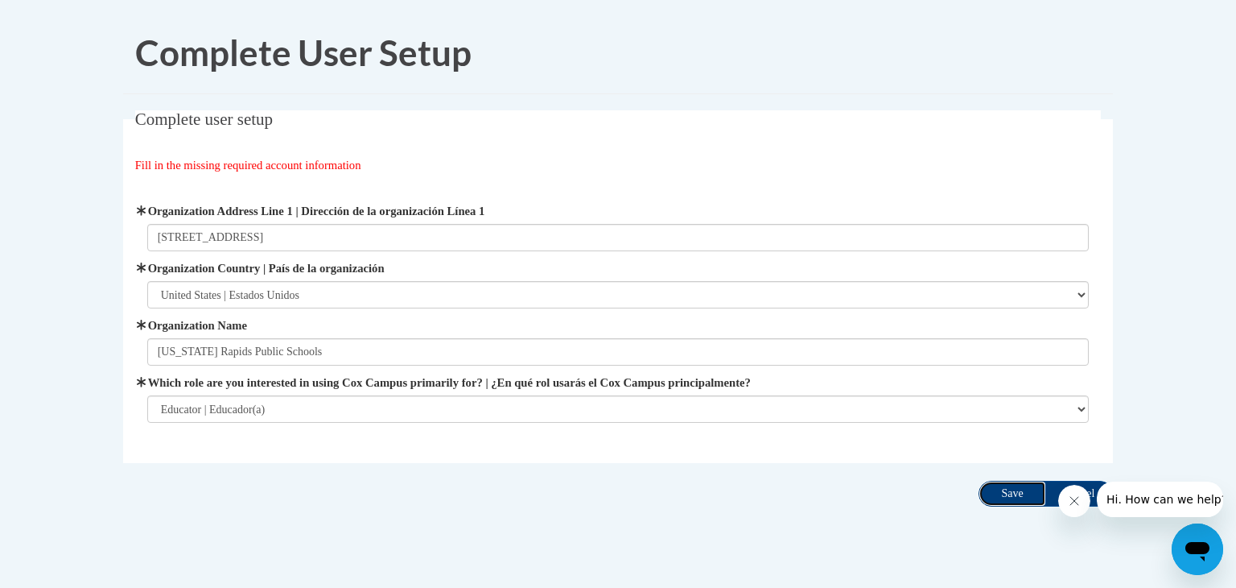
click at [1019, 492] on input "Save" at bounding box center [1013, 494] width 68 height 26
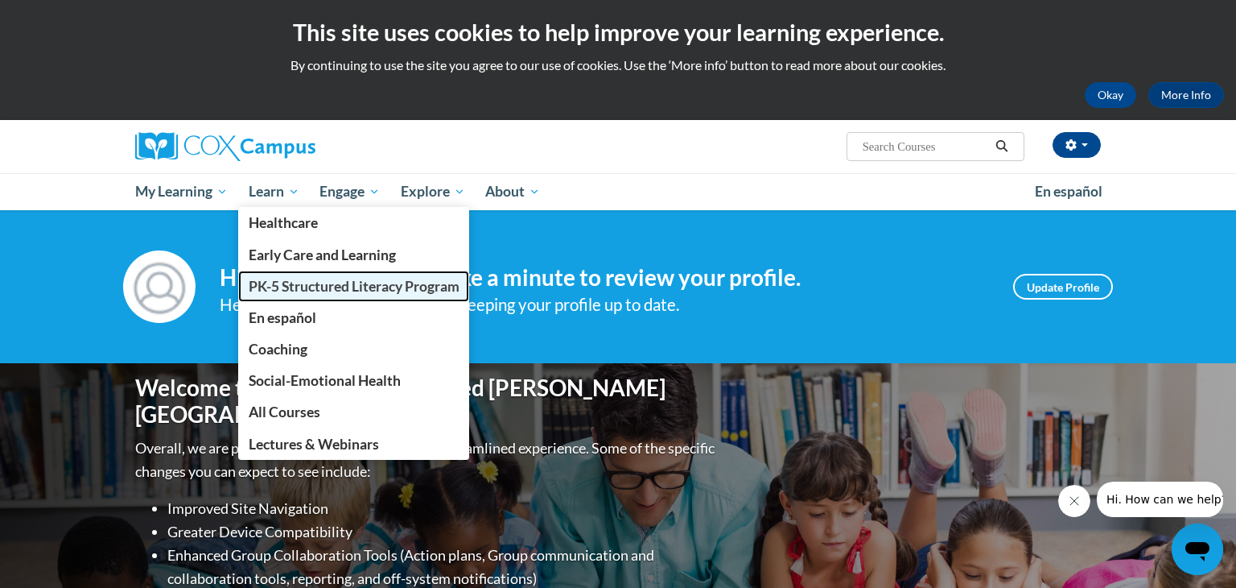
click at [292, 281] on span "PK-5 Structured Literacy Program" at bounding box center [354, 286] width 211 height 17
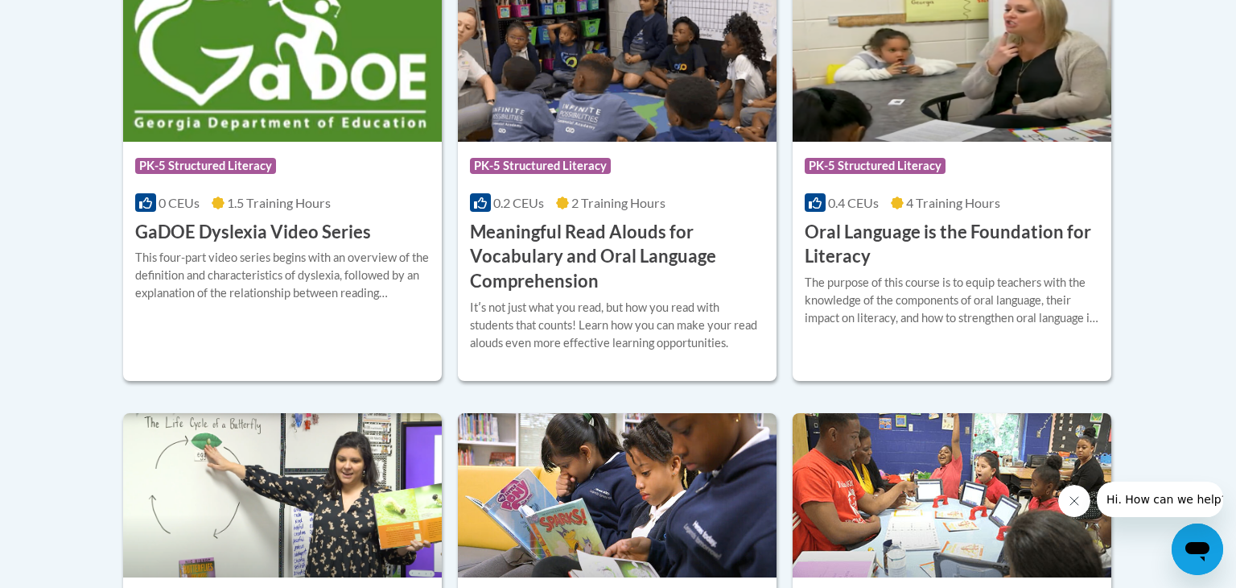
scroll to position [1152, 0]
